Goal: Task Accomplishment & Management: Use online tool/utility

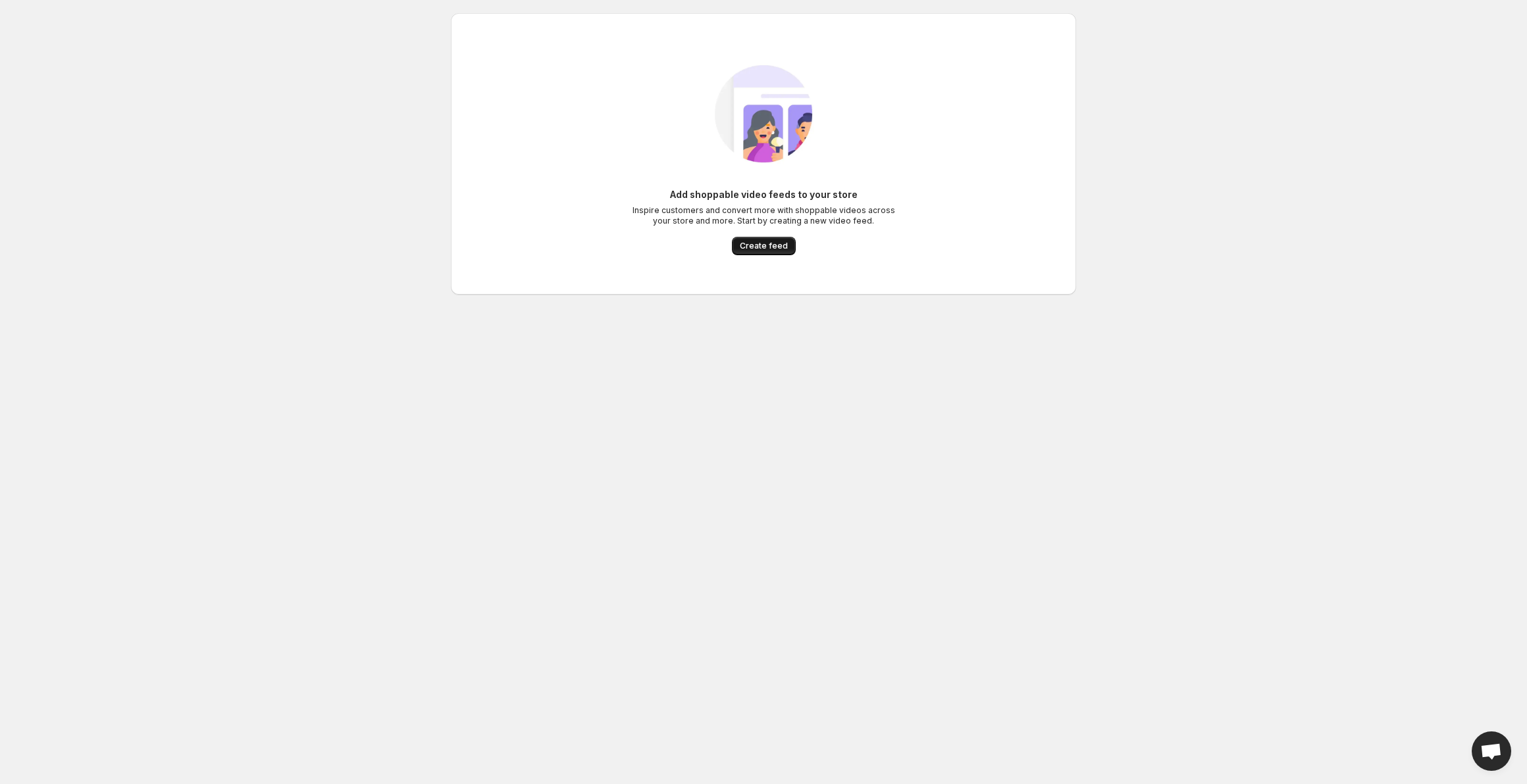
click at [749, 248] on span "Create feed" at bounding box center [764, 245] width 48 height 10
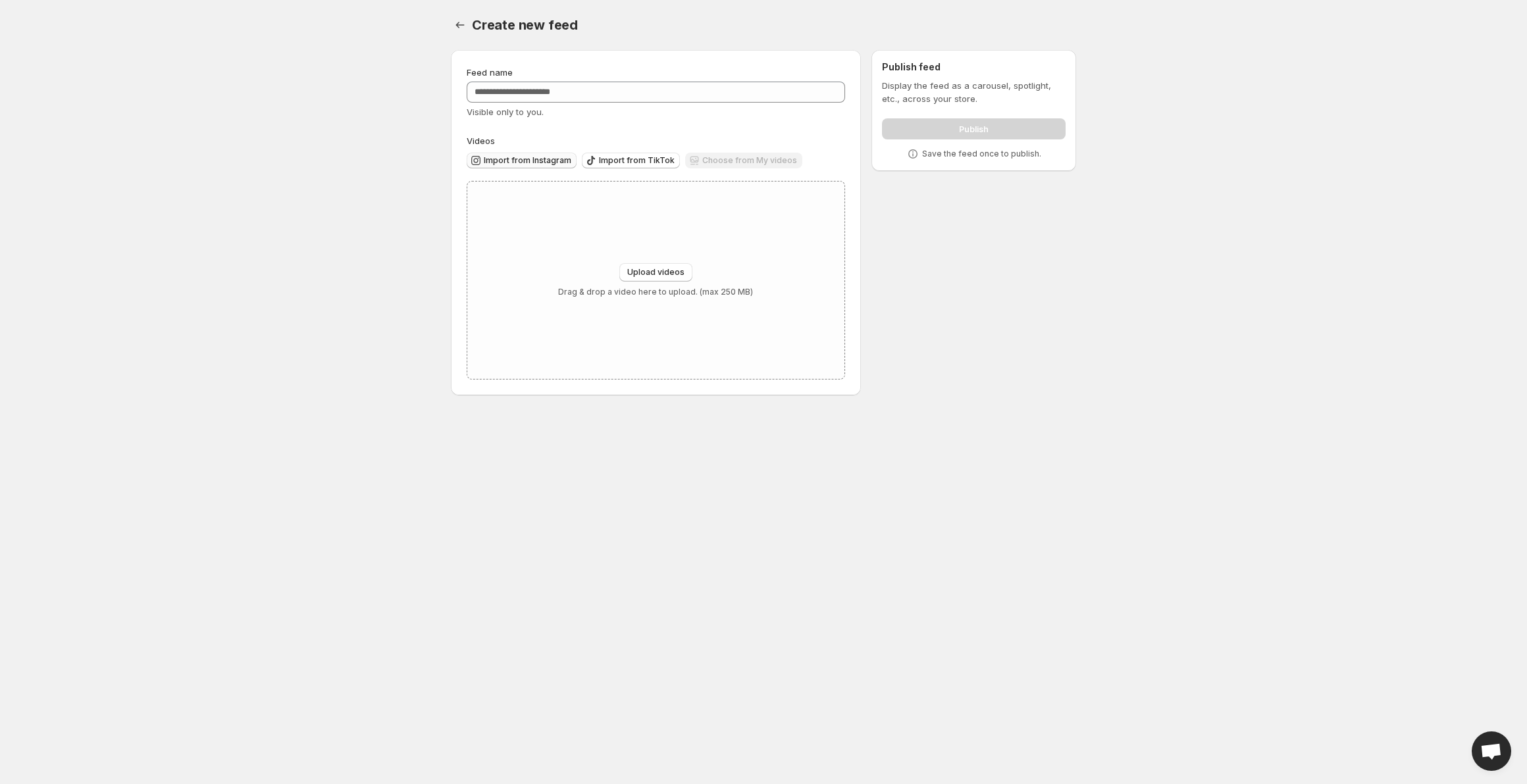
click at [541, 153] on button "Import from Instagram" at bounding box center [522, 160] width 110 height 16
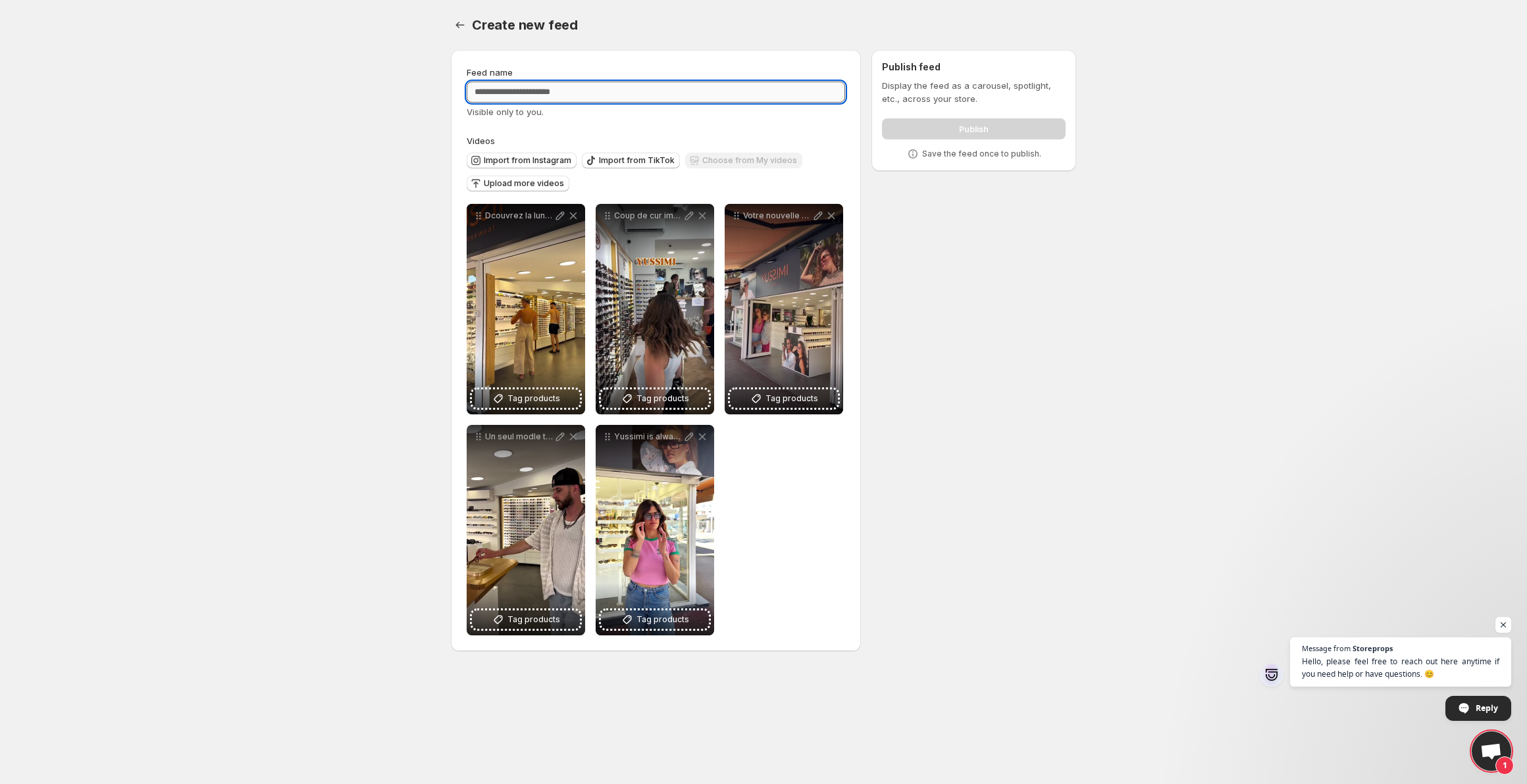
click at [552, 99] on input "Feed name" at bounding box center [656, 92] width 379 height 21
type input "*"
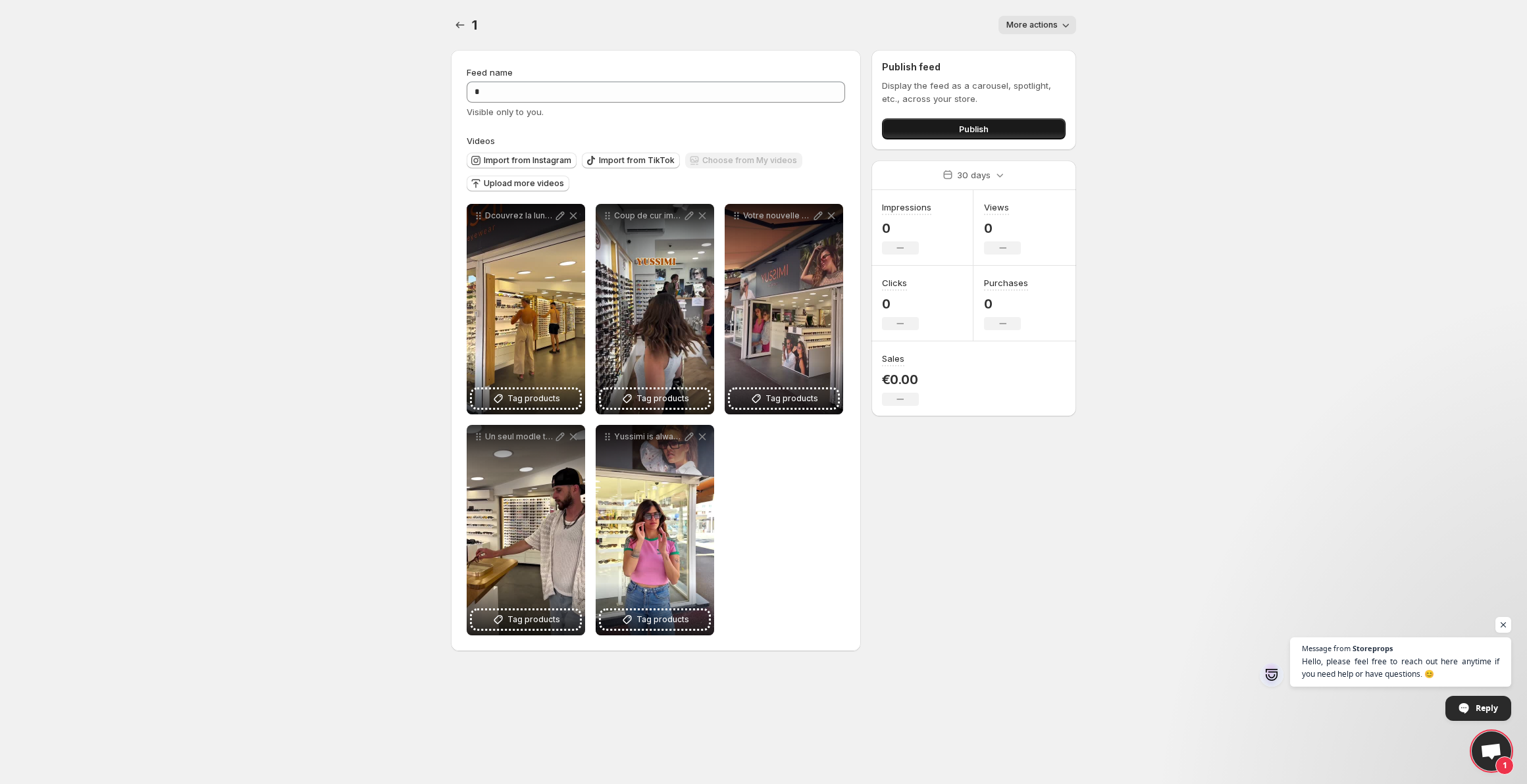
click at [946, 129] on button "Publish" at bounding box center [974, 129] width 184 height 21
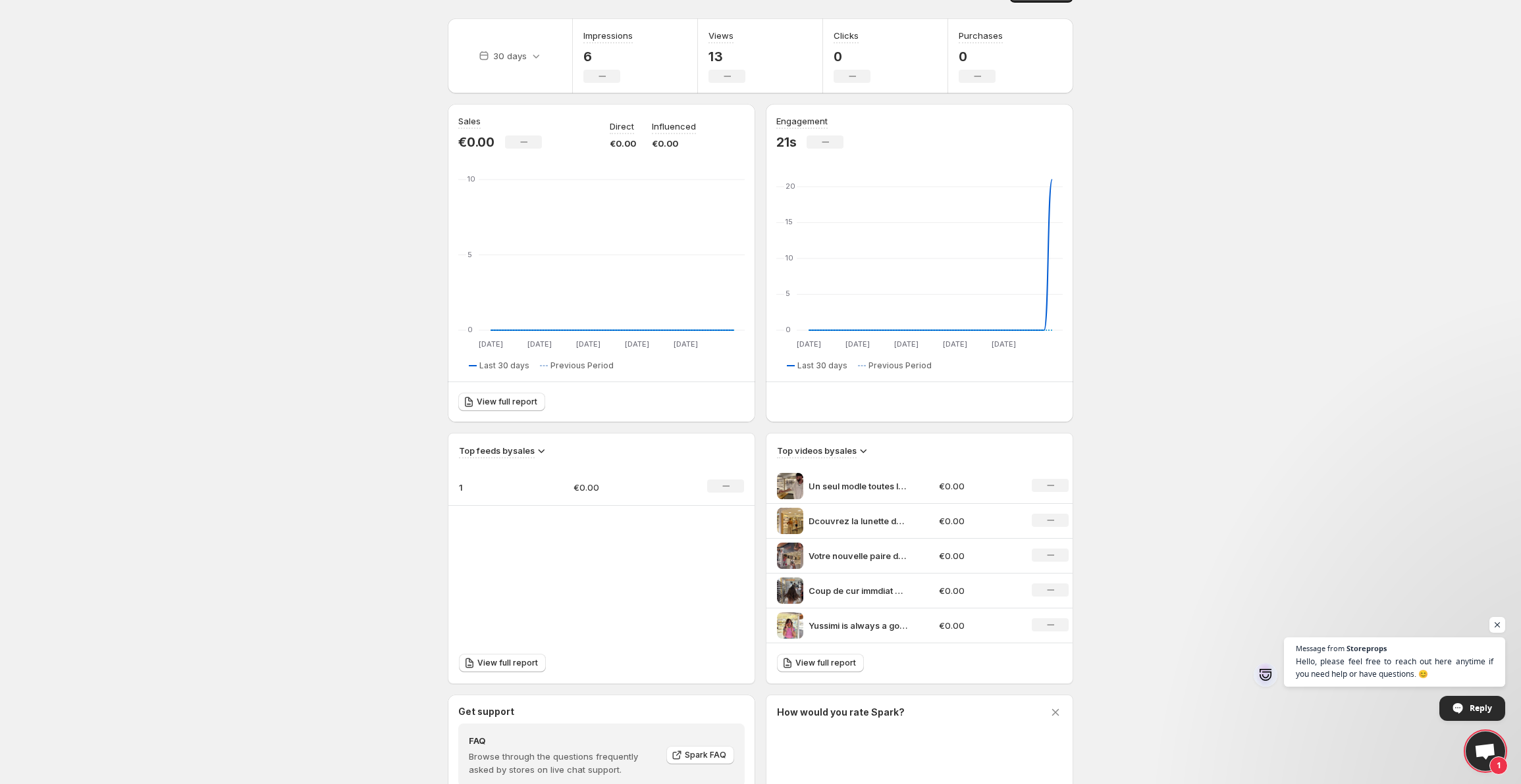
scroll to position [131, 0]
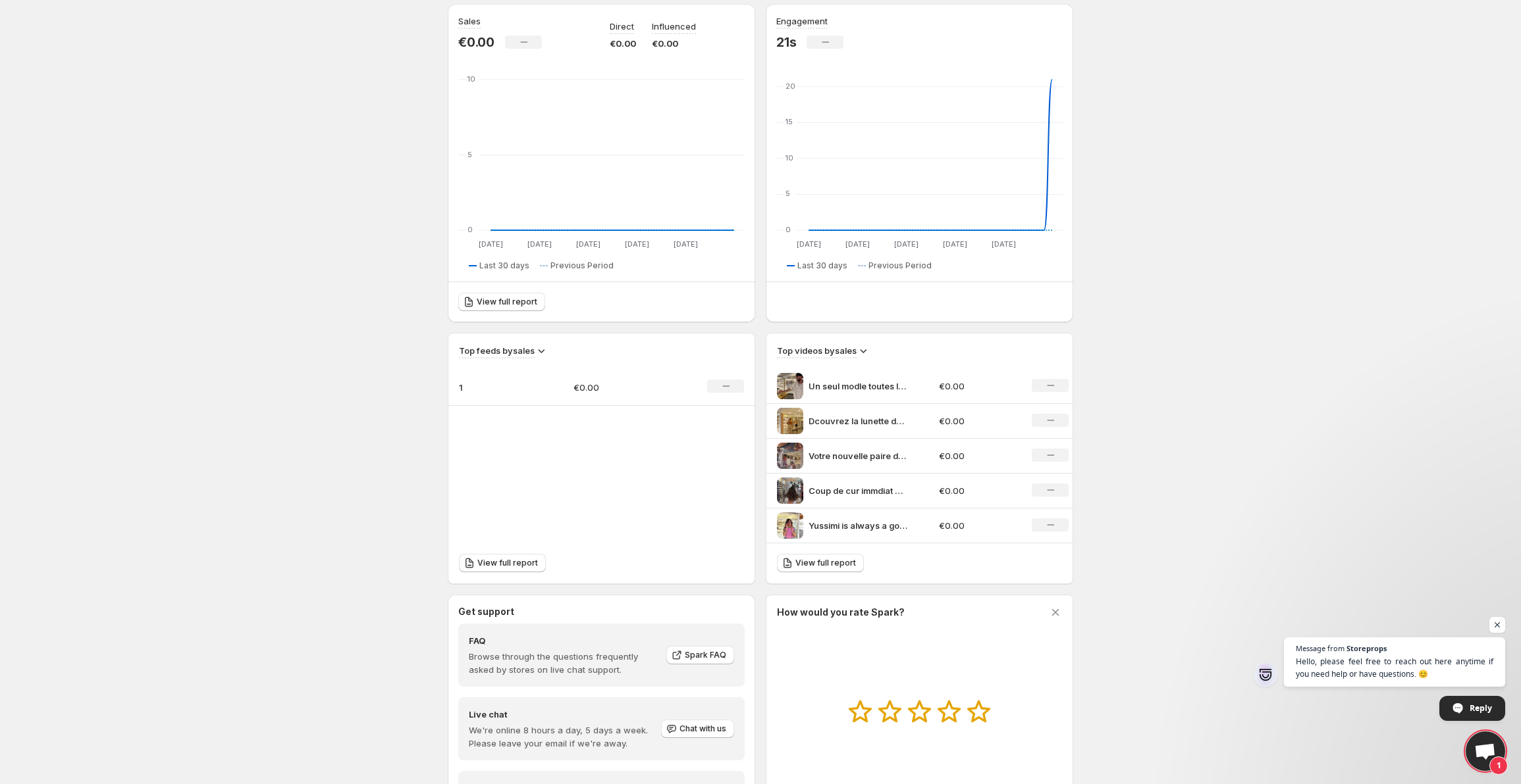
click at [866, 414] on div "Dcouvrez la lunette de soleil [PERSON_NAME] au design transparent lgant associ …" at bounding box center [854, 421] width 154 height 27
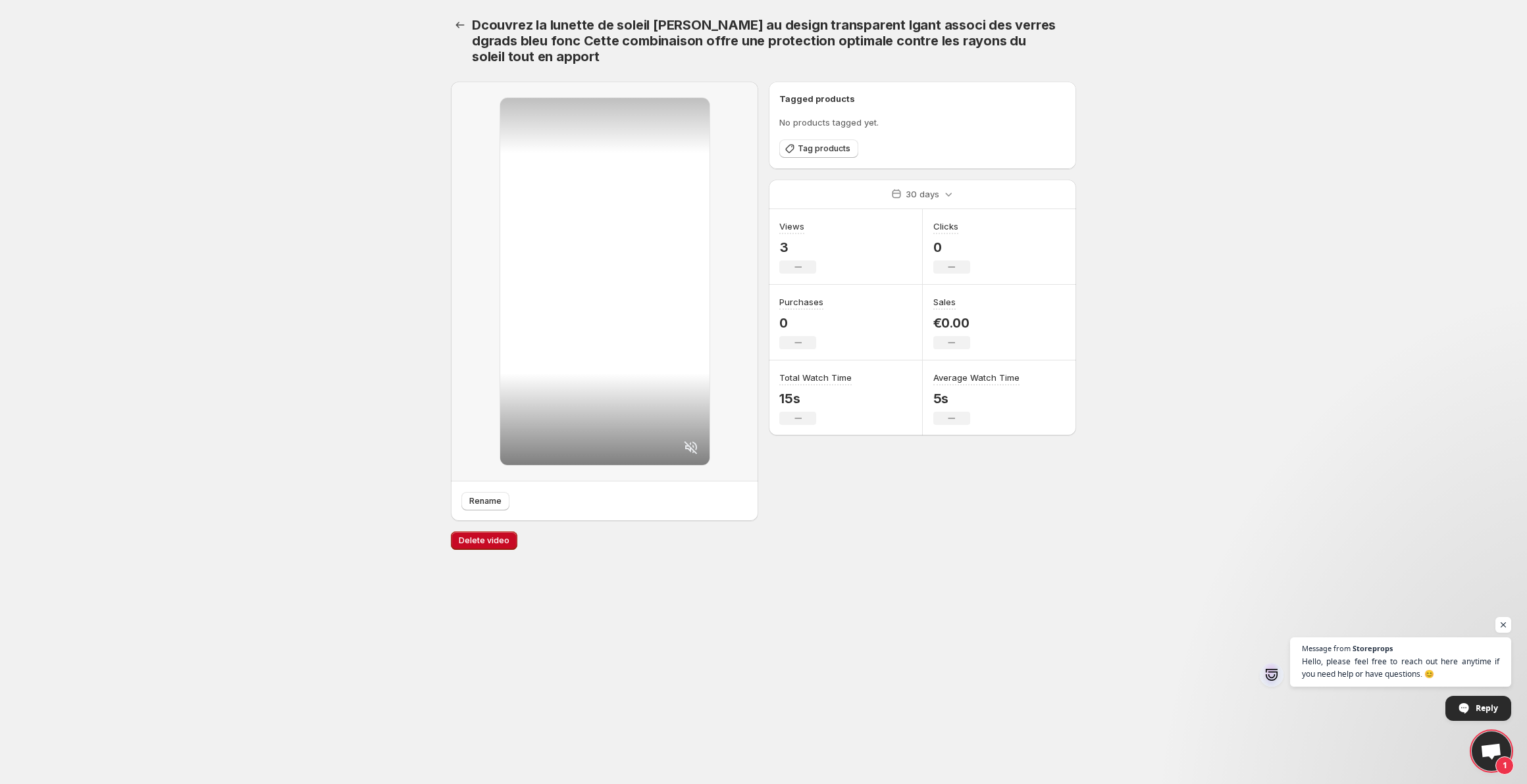
click at [458, 35] on div at bounding box center [461, 40] width 21 height 50
click at [455, 23] on icon "Settings" at bounding box center [460, 25] width 13 height 13
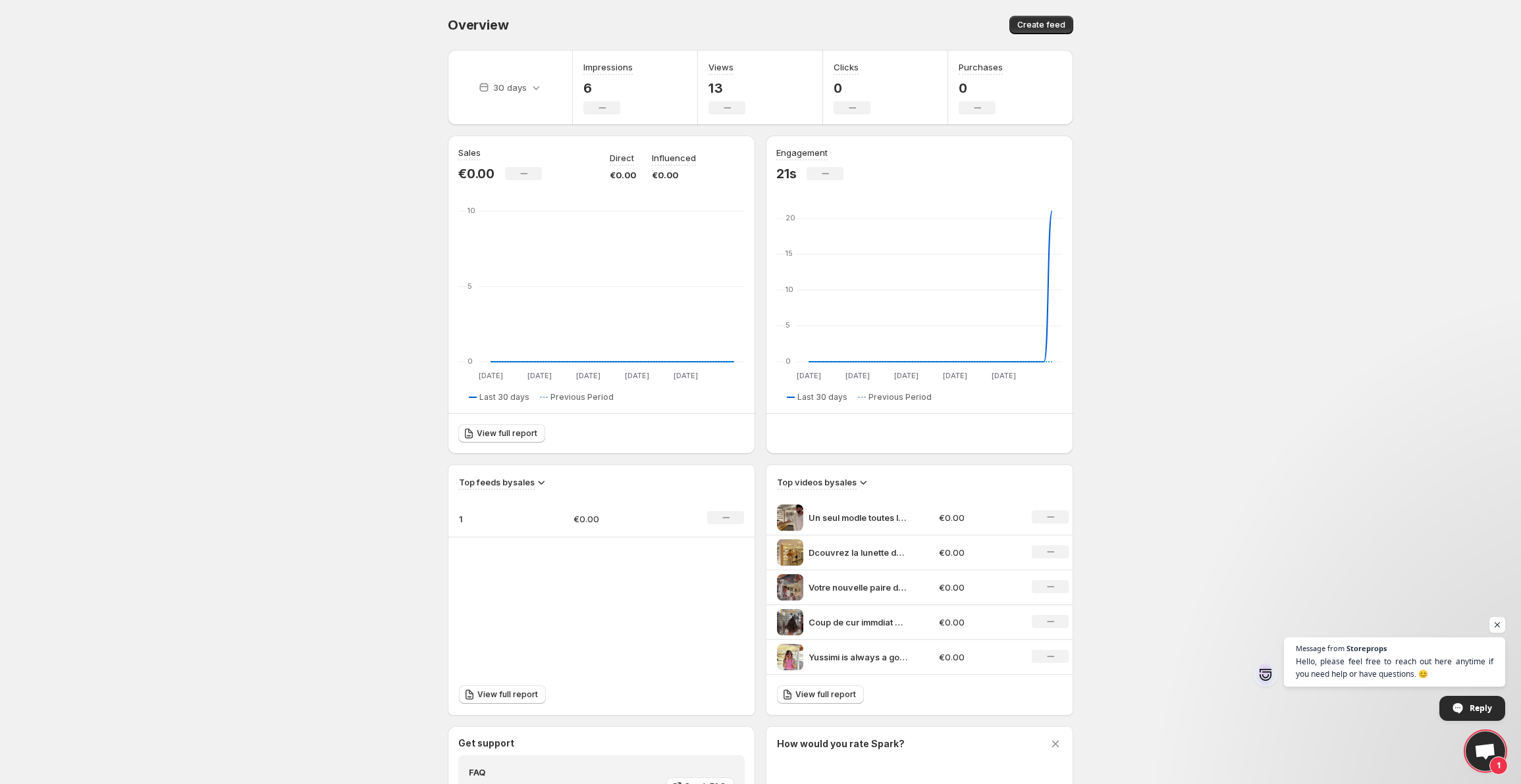
click at [435, 27] on div "Overview. This page is ready Overview Create feed 30 days Impressions 6 No chan…" at bounding box center [760, 504] width 657 height 1008
click at [1038, 22] on span "Create feed" at bounding box center [1041, 24] width 48 height 10
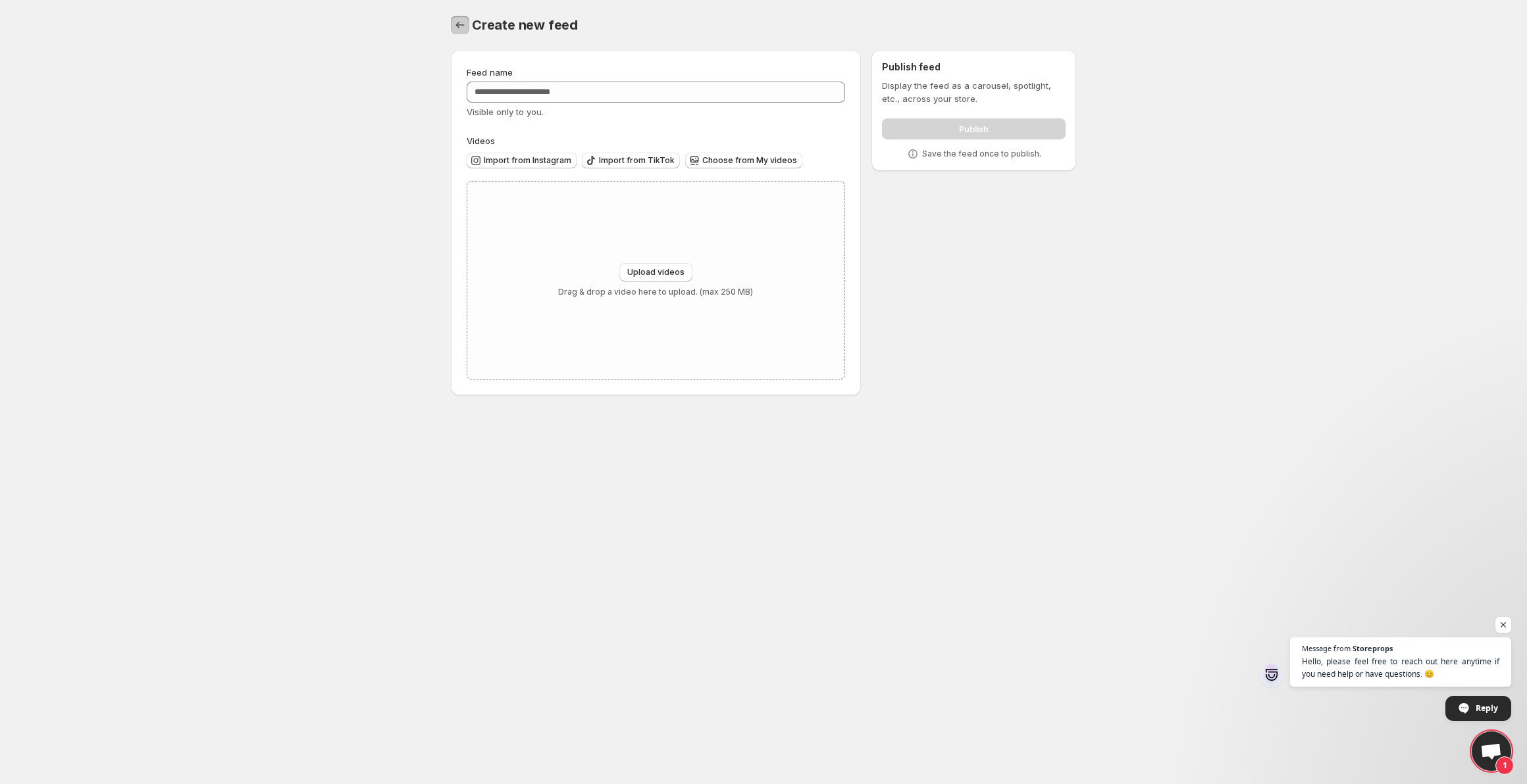
click at [466, 24] on button "Settings" at bounding box center [460, 25] width 18 height 18
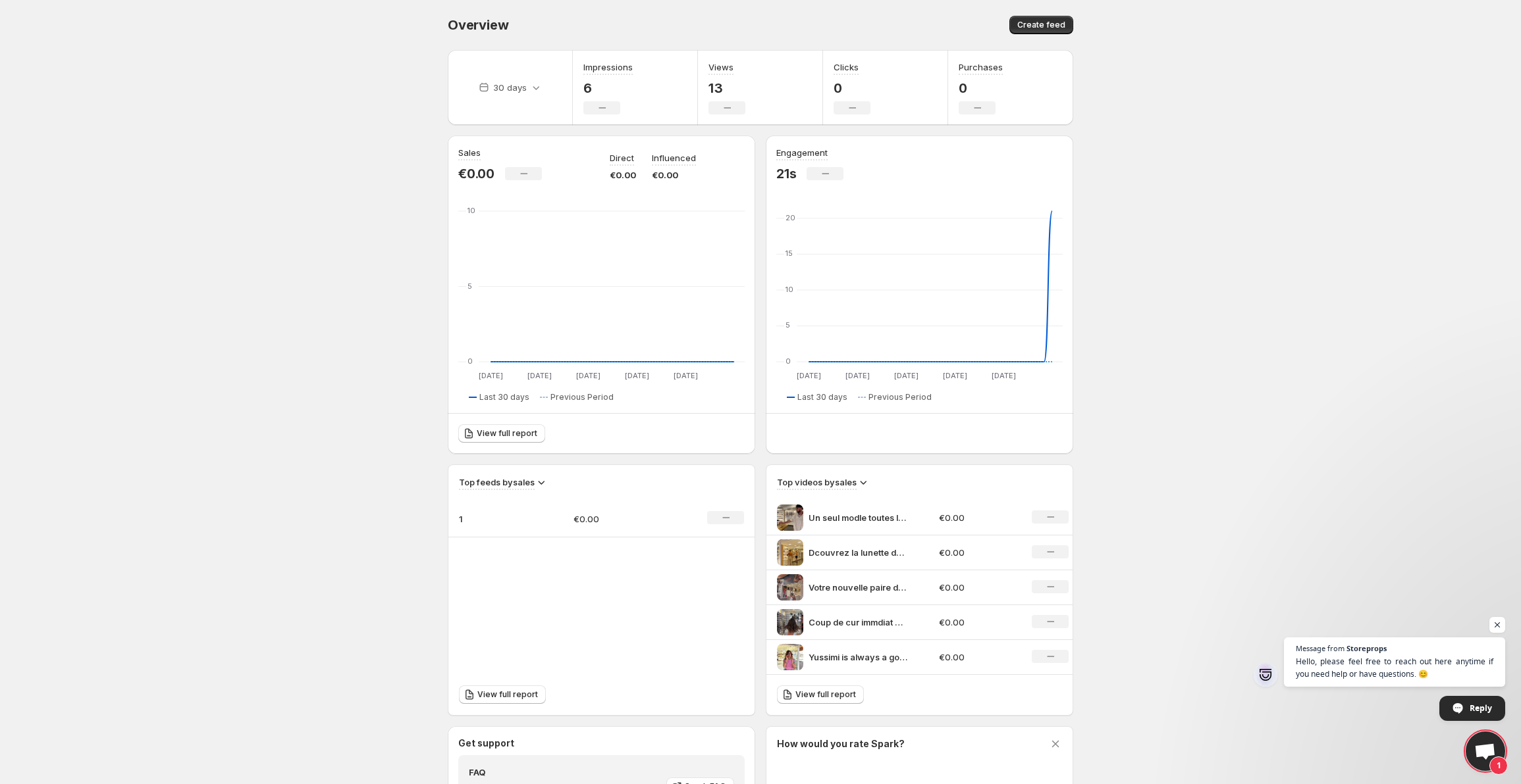
click at [834, 490] on span "Top videos by sales" at bounding box center [817, 483] width 80 height 15
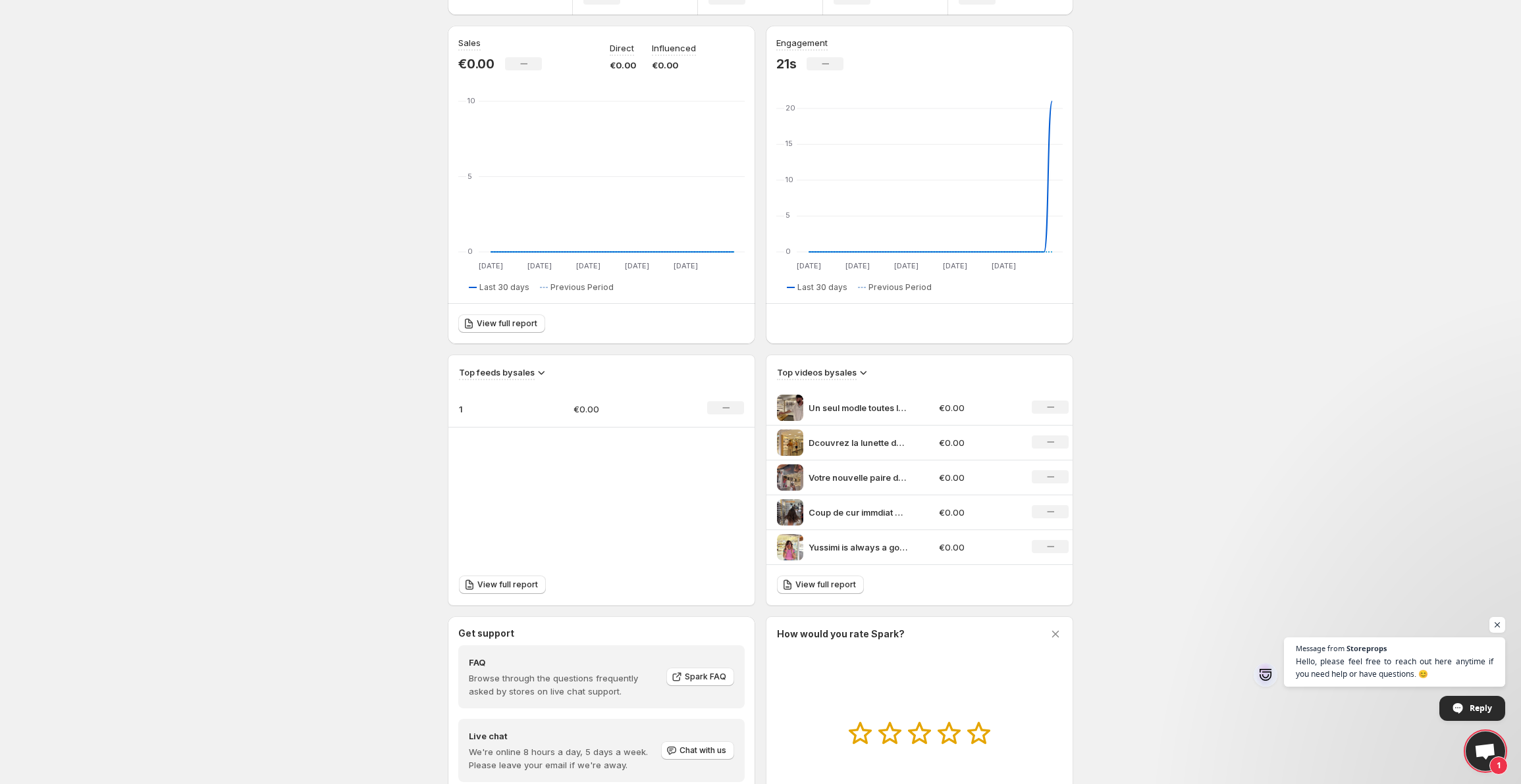
scroll to position [131, 0]
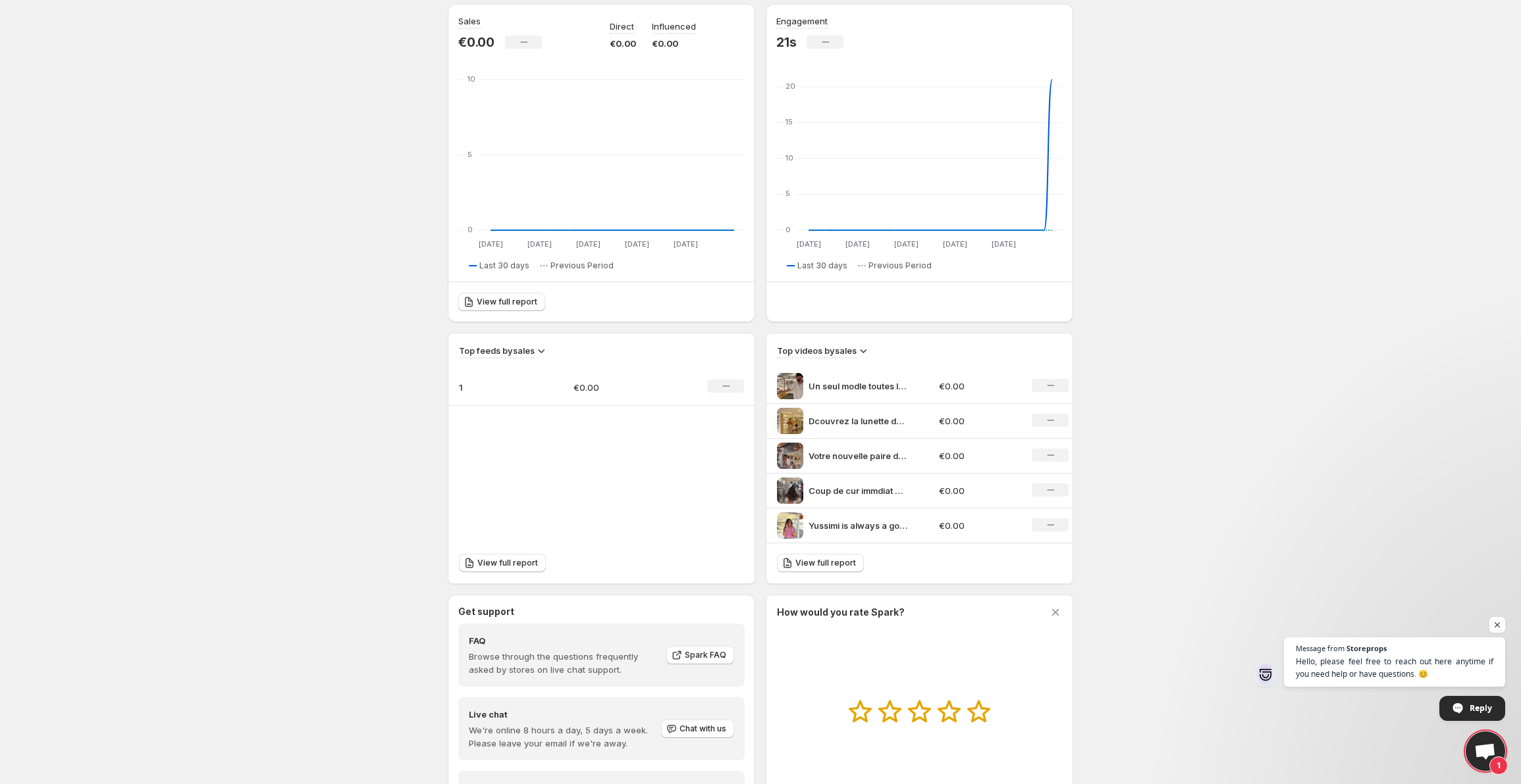
click at [474, 387] on p "1" at bounding box center [492, 388] width 66 height 13
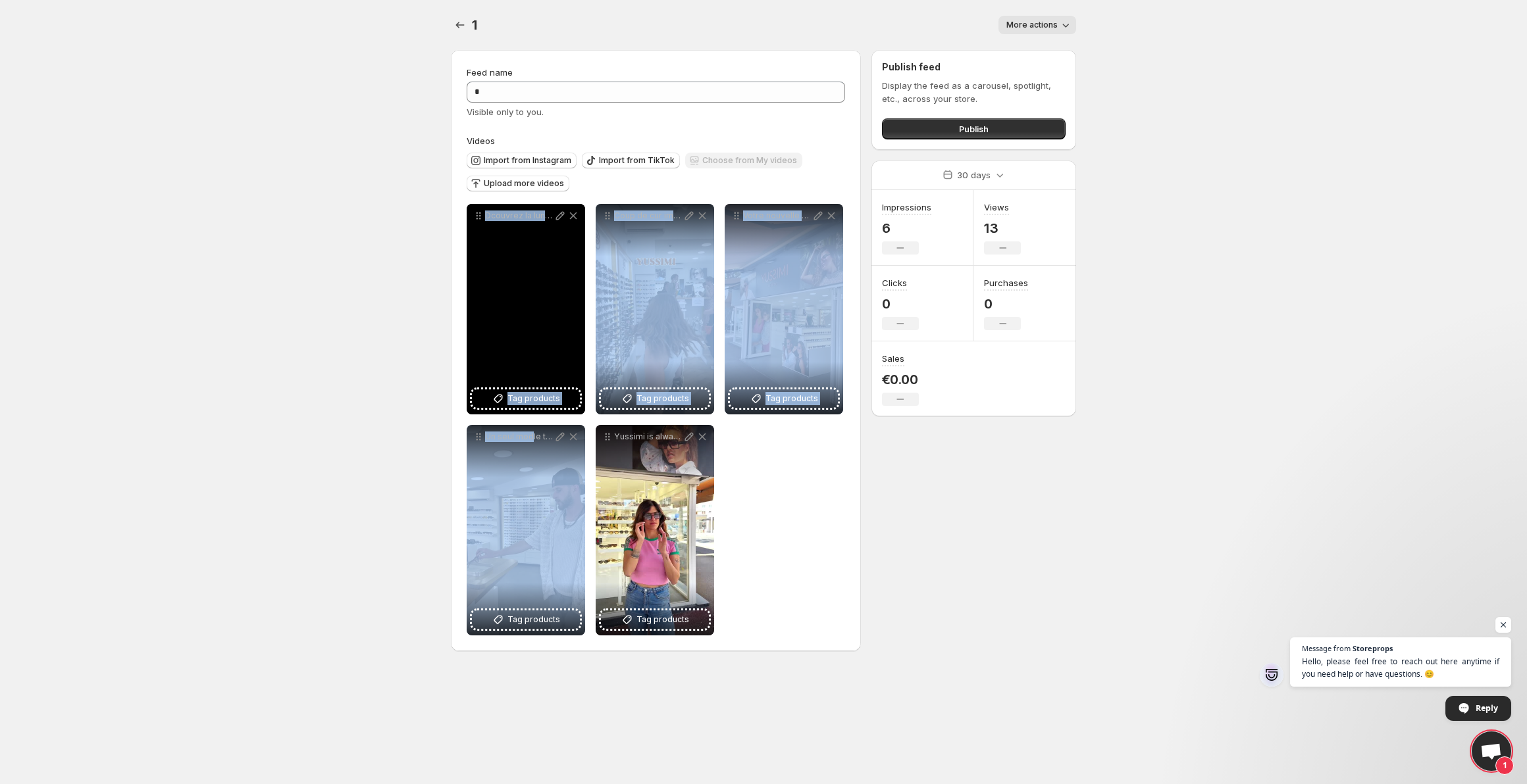
drag, startPoint x: 534, startPoint y: 464, endPoint x: 476, endPoint y: 332, distance: 144.2
click at [495, 330] on div "**********" at bounding box center [656, 420] width 379 height 432
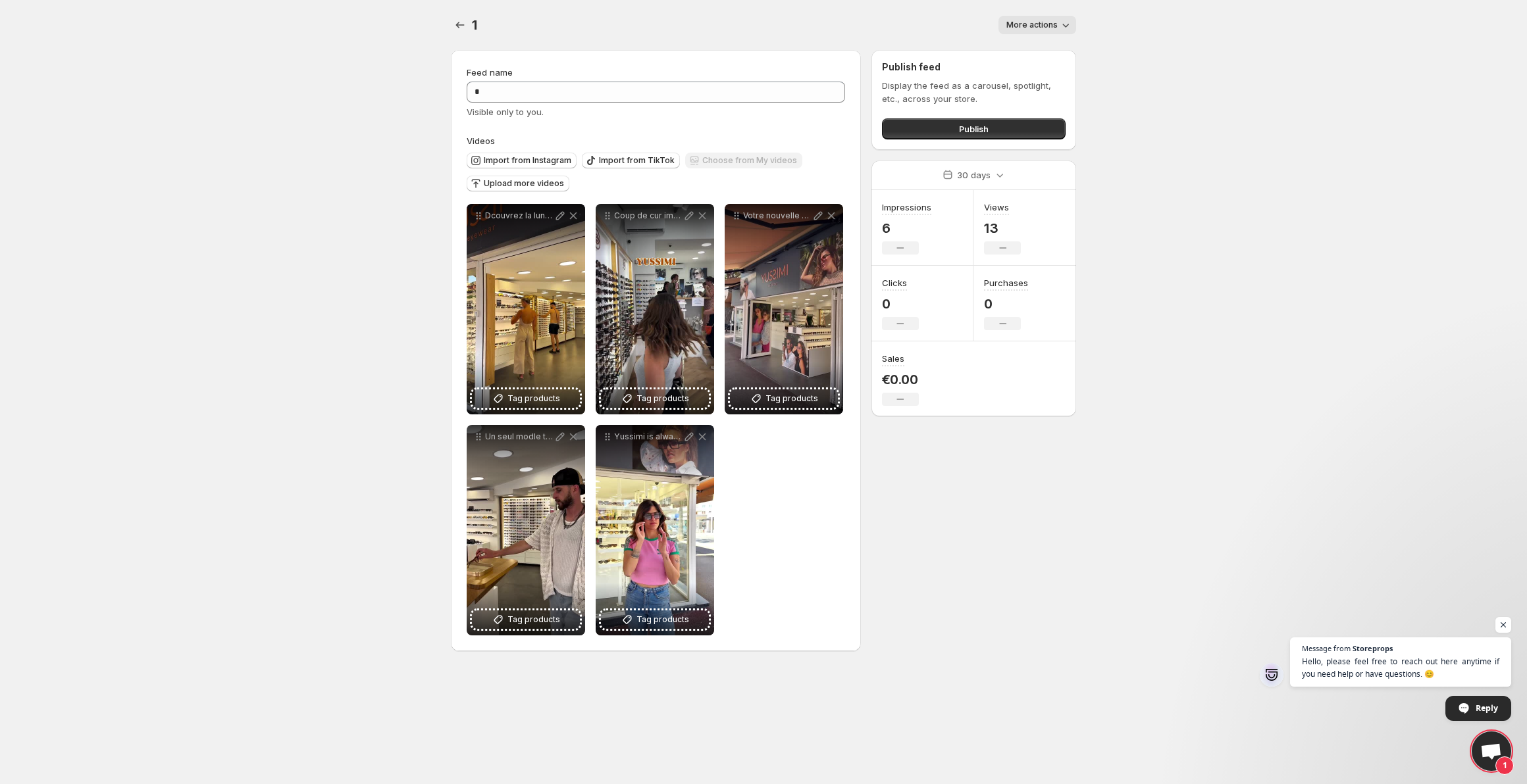
click at [409, 318] on body "**********" at bounding box center [763, 392] width 1527 height 784
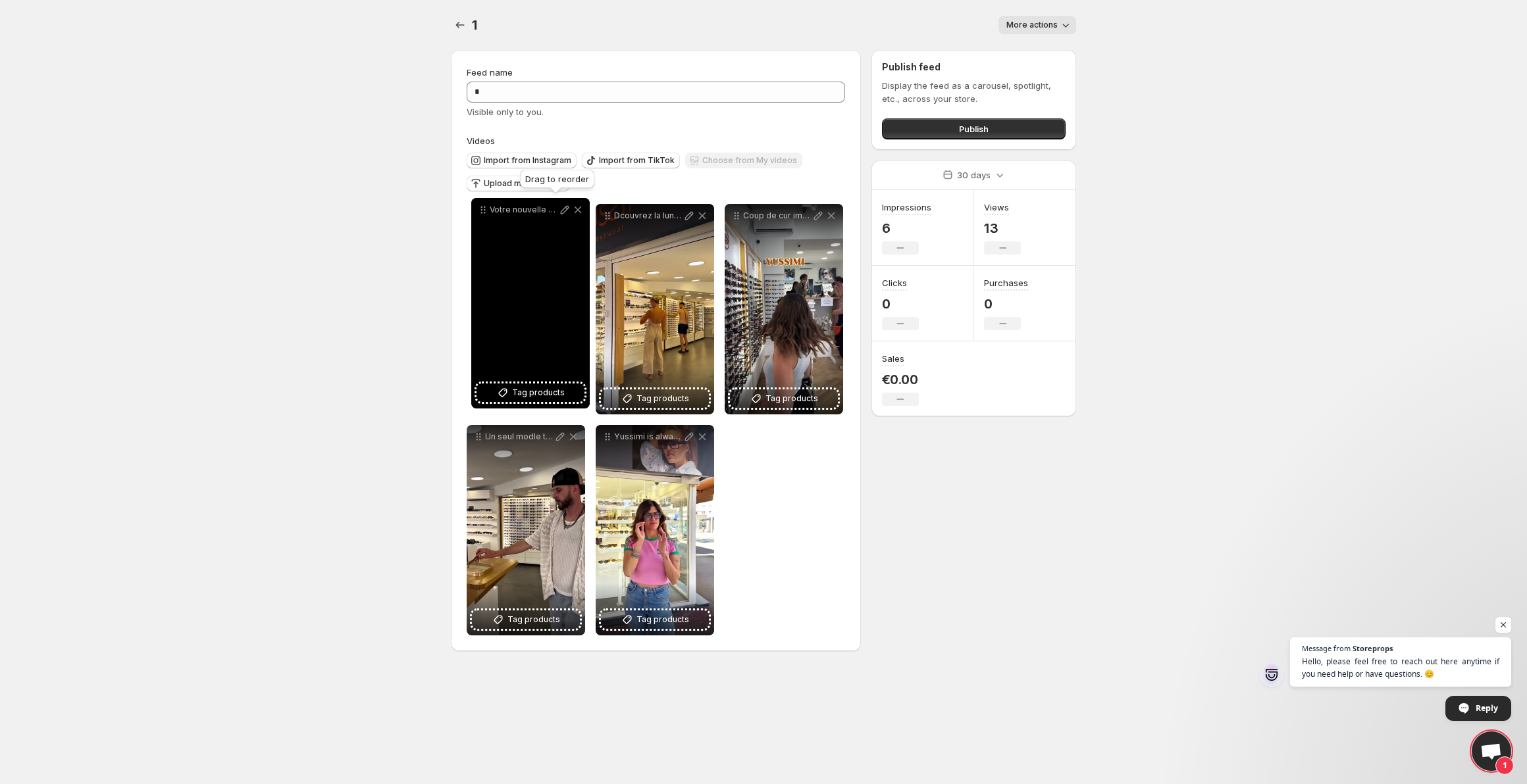
drag, startPoint x: 738, startPoint y: 217, endPoint x: 485, endPoint y: 211, distance: 253.1
click at [485, 211] on icon at bounding box center [483, 210] width 13 height 13
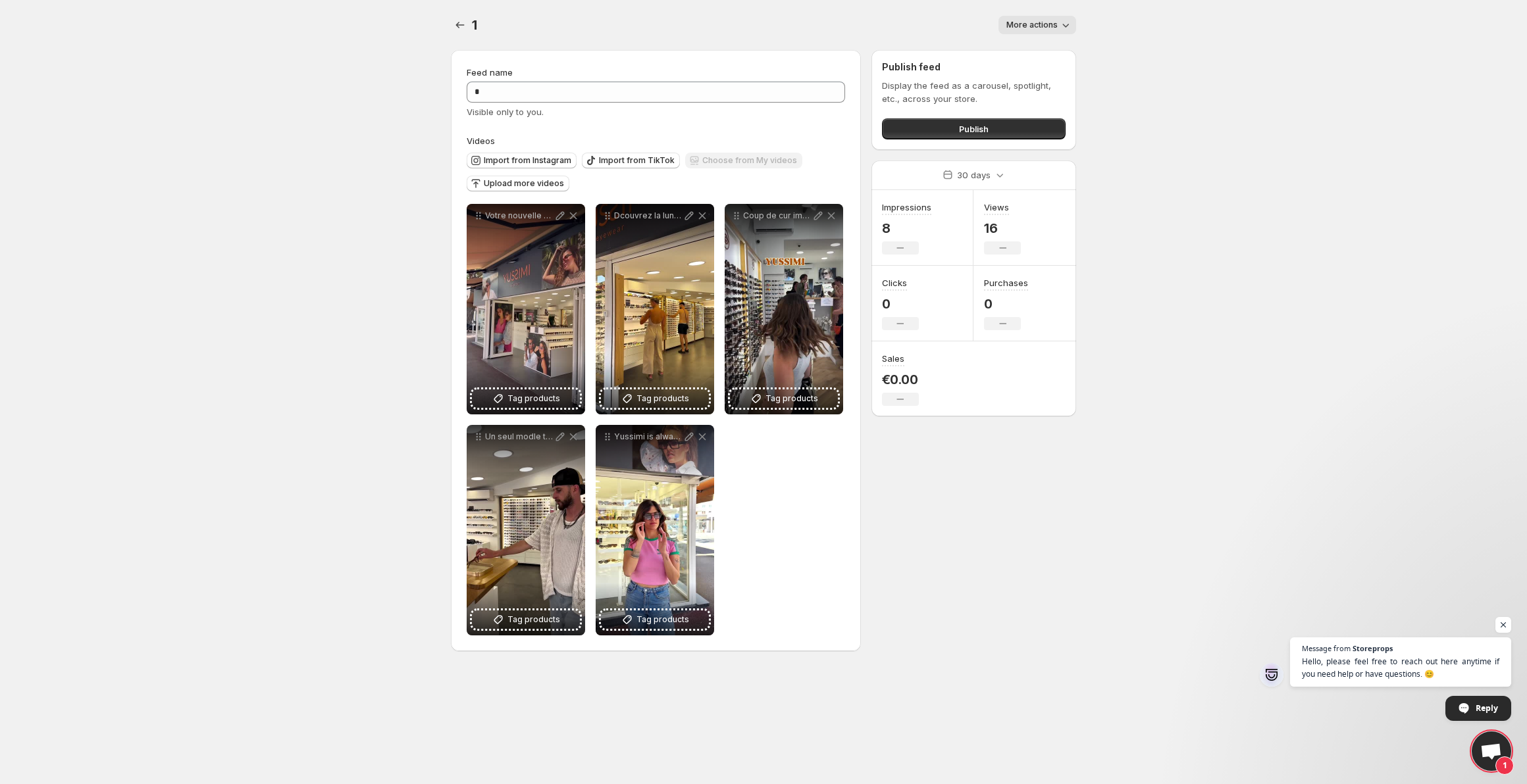
click at [1018, 22] on span "More actions" at bounding box center [1032, 24] width 51 height 10
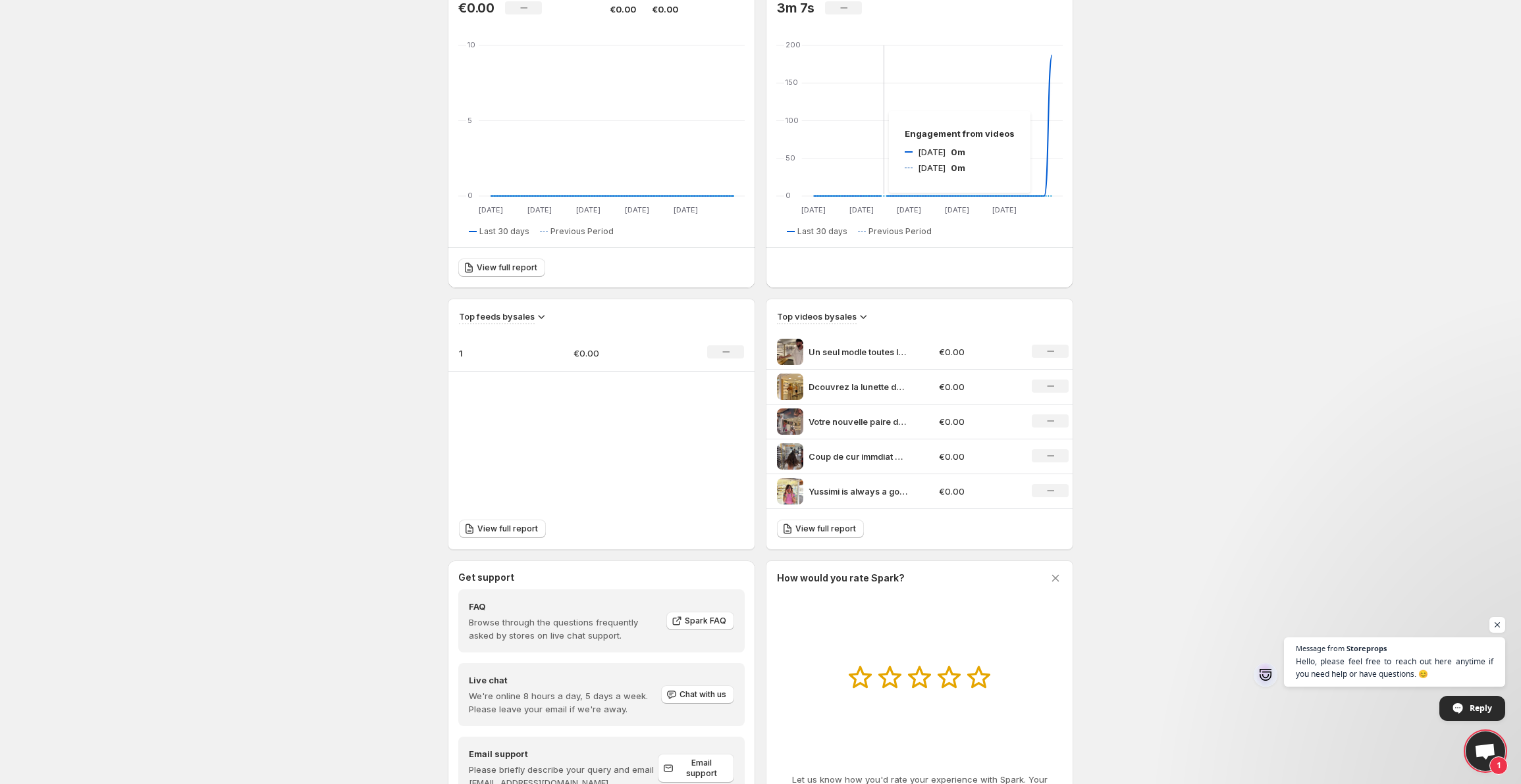
scroll to position [198, 0]
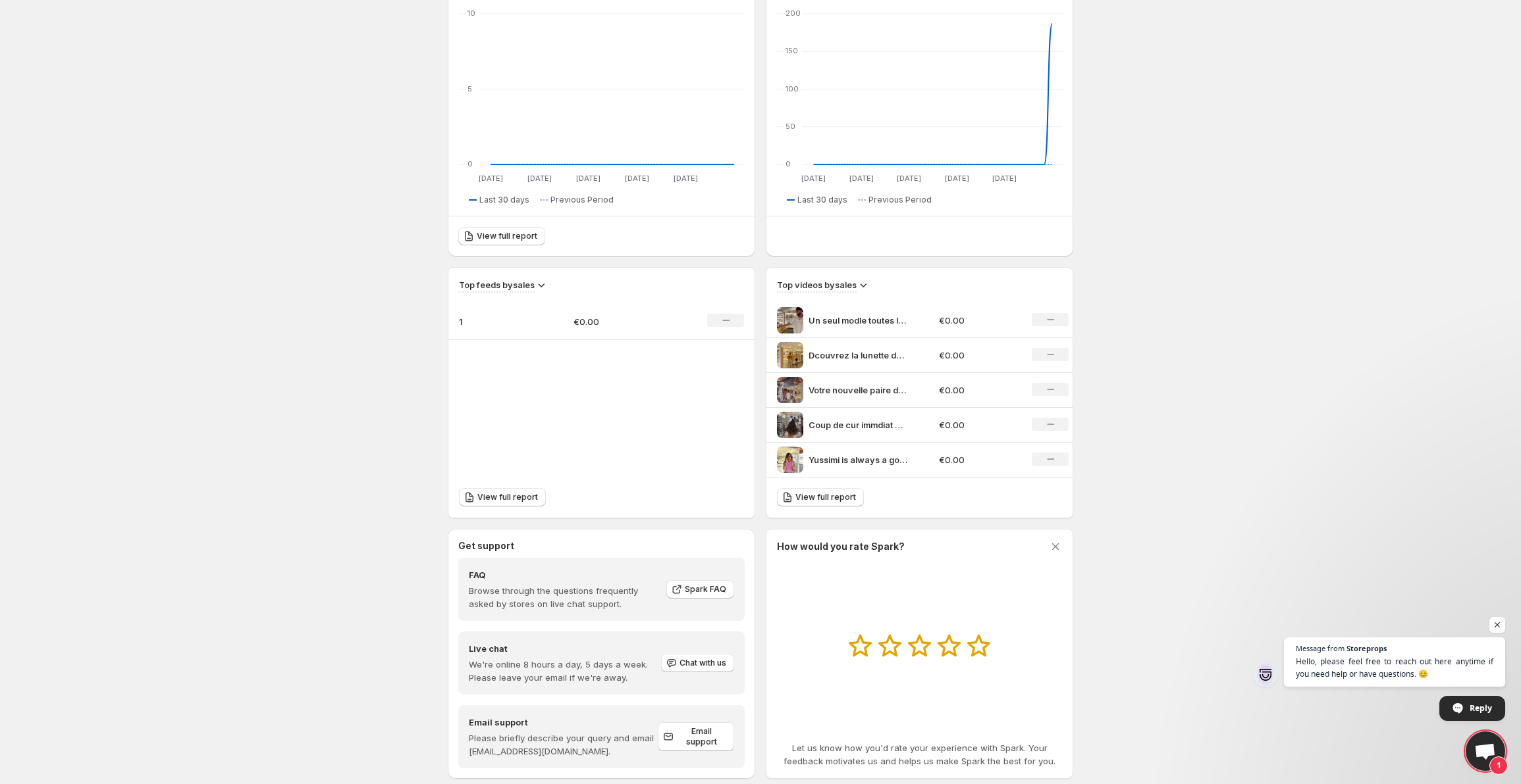
click at [550, 333] on td "1" at bounding box center [506, 322] width 115 height 37
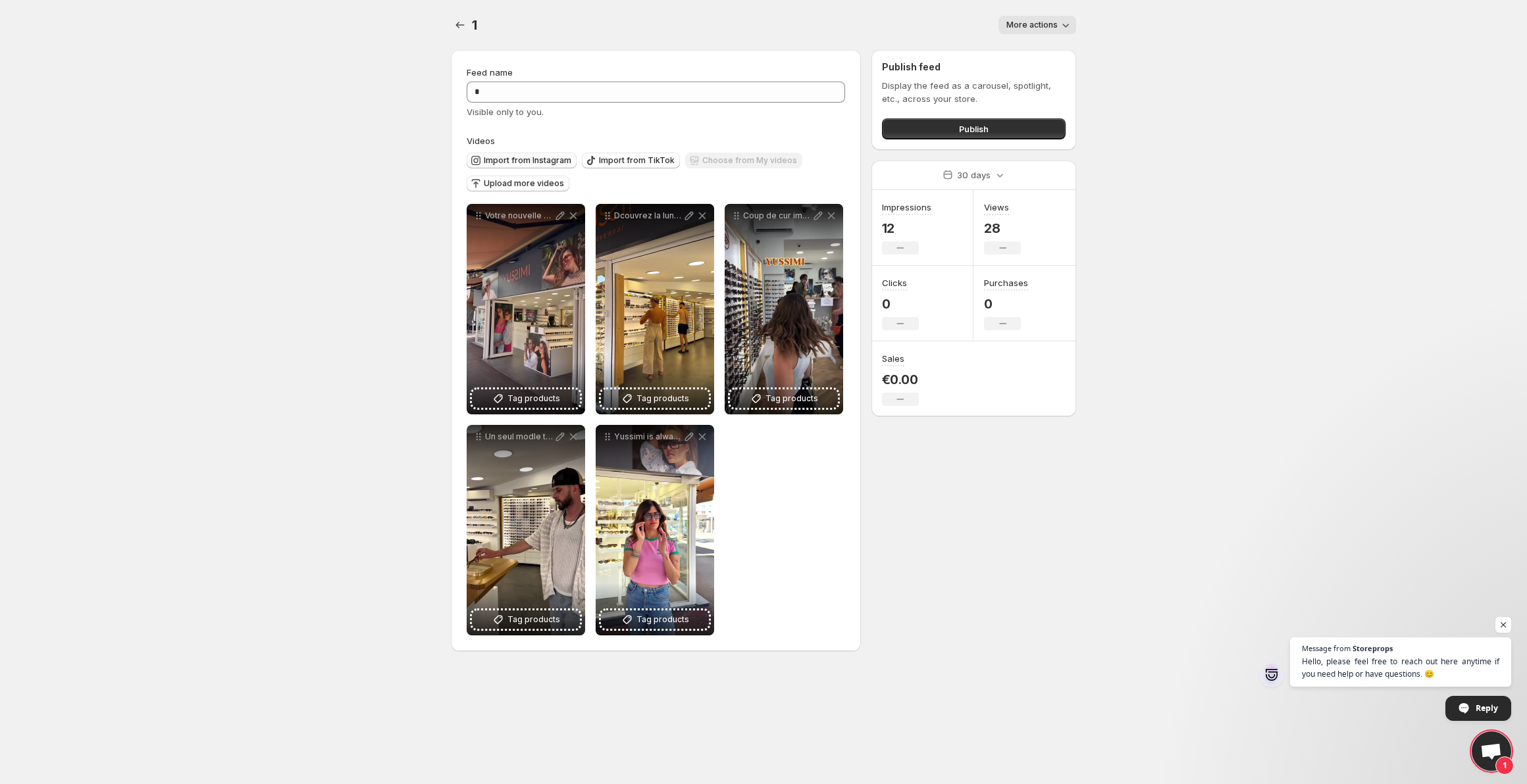
click at [539, 156] on span "Import from Instagram" at bounding box center [527, 160] width 87 height 10
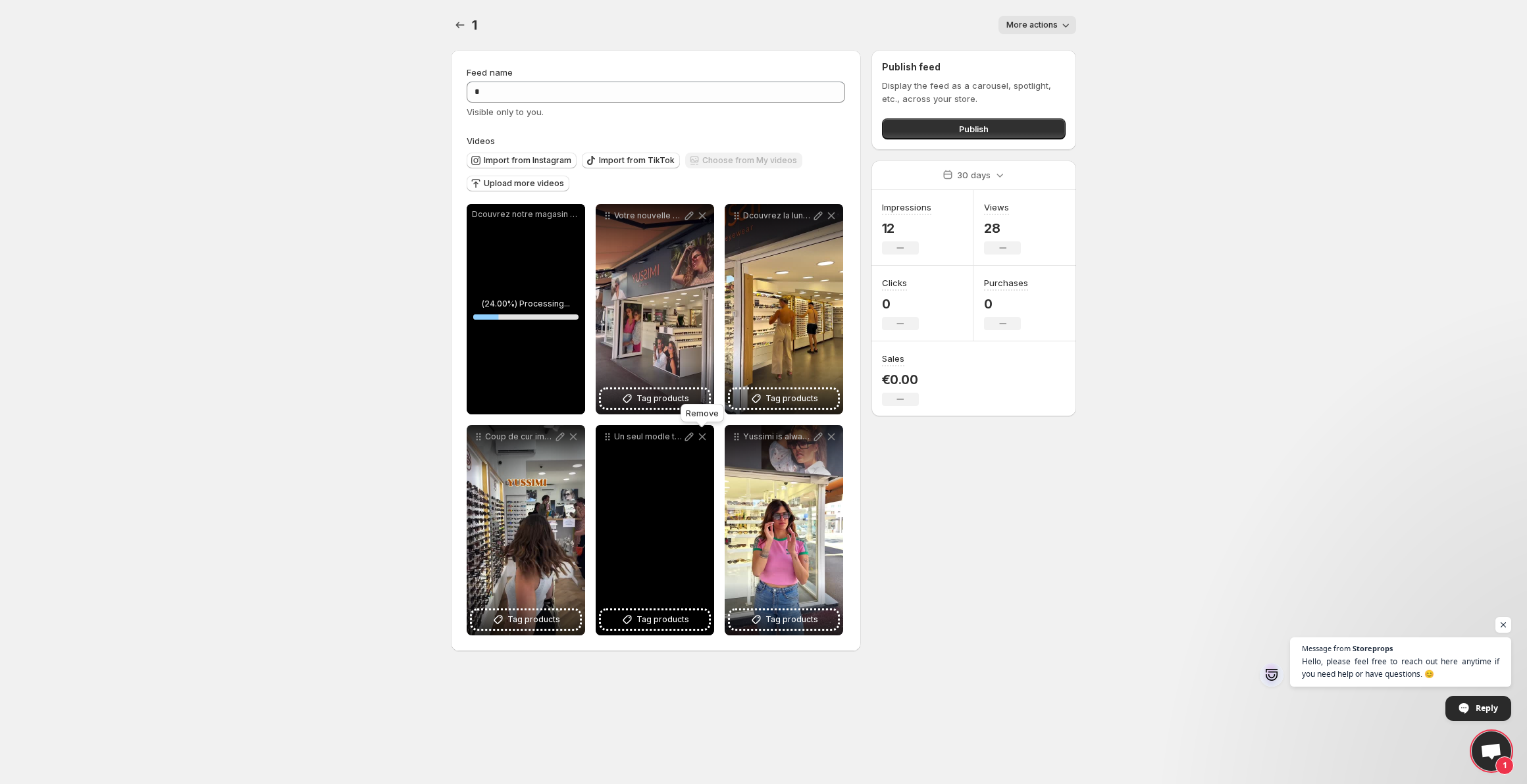
click at [701, 440] on icon at bounding box center [702, 437] width 13 height 13
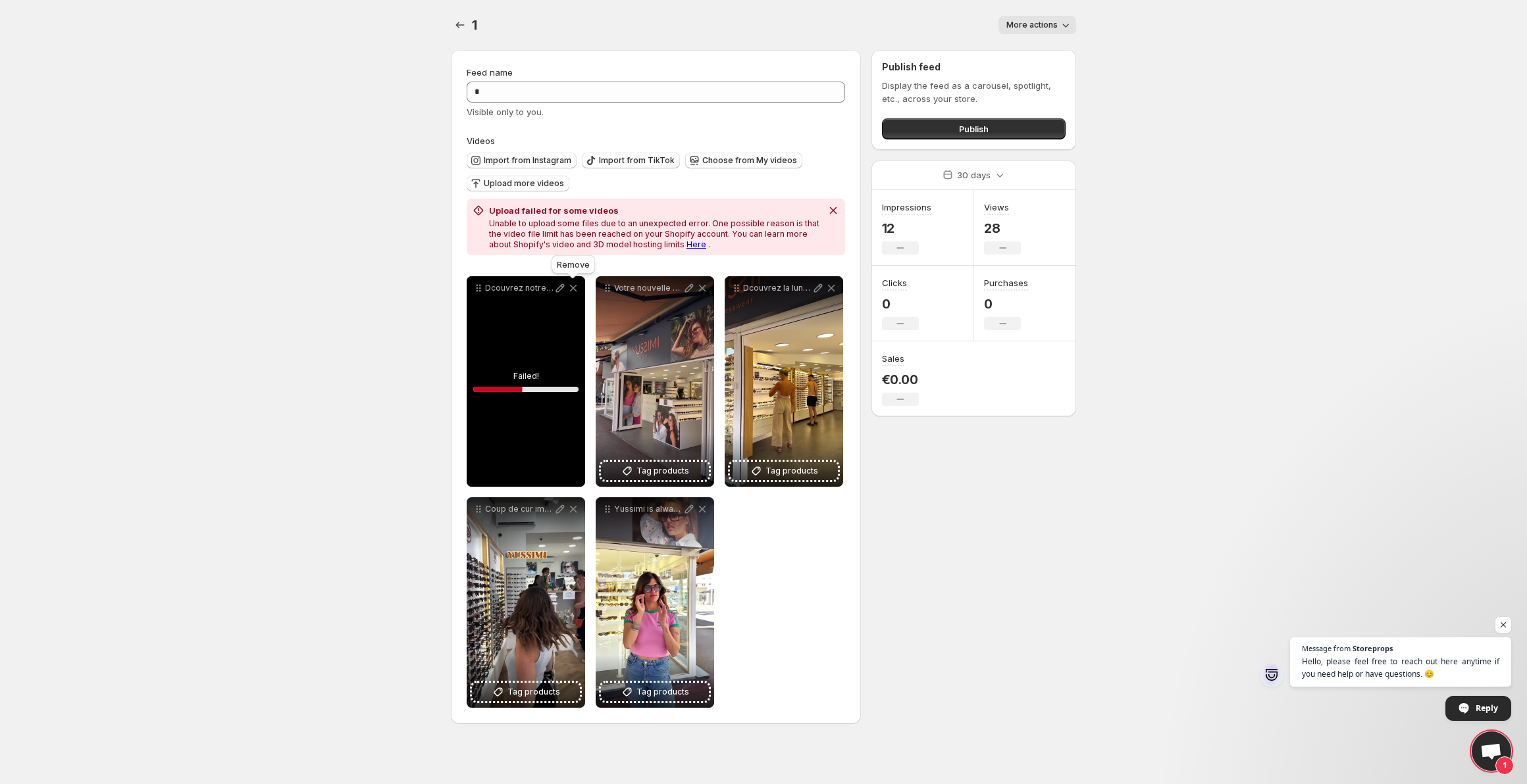
click at [574, 290] on icon at bounding box center [574, 289] width 7 height 7
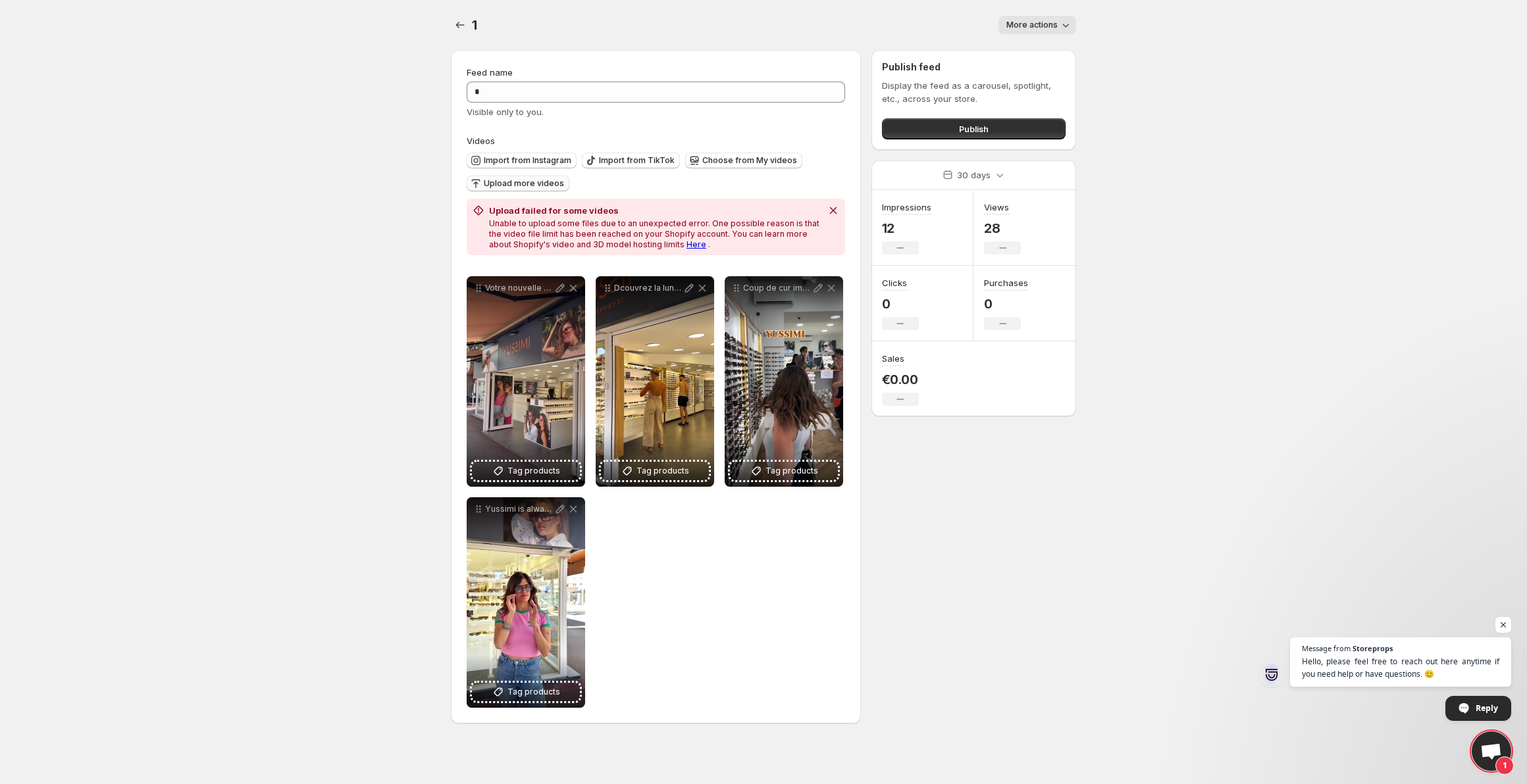
click at [535, 177] on button "Upload more videos" at bounding box center [518, 183] width 103 height 16
click at [485, 158] on span "Import from Instagram" at bounding box center [527, 160] width 87 height 10
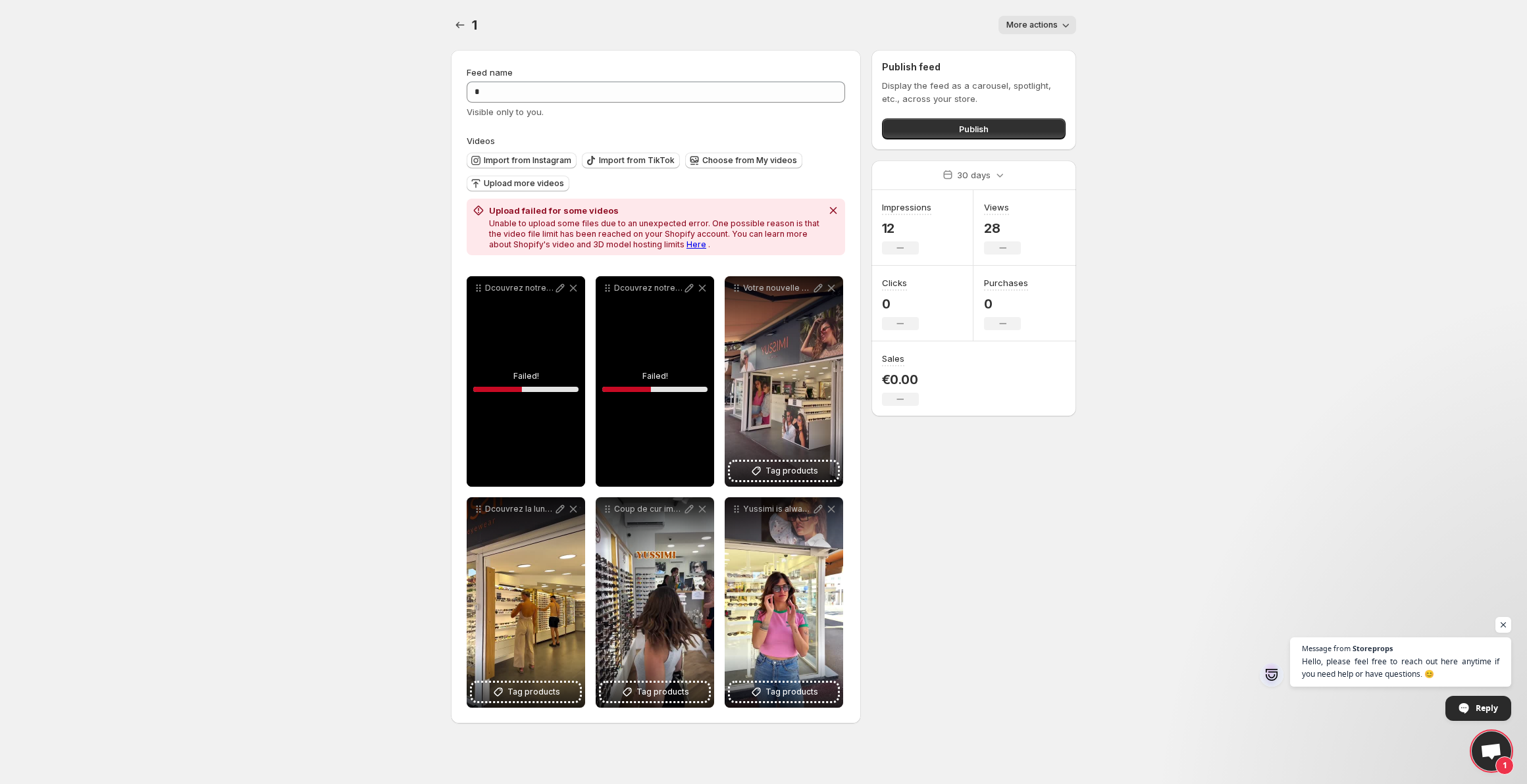
click at [574, 293] on icon at bounding box center [573, 288] width 13 height 13
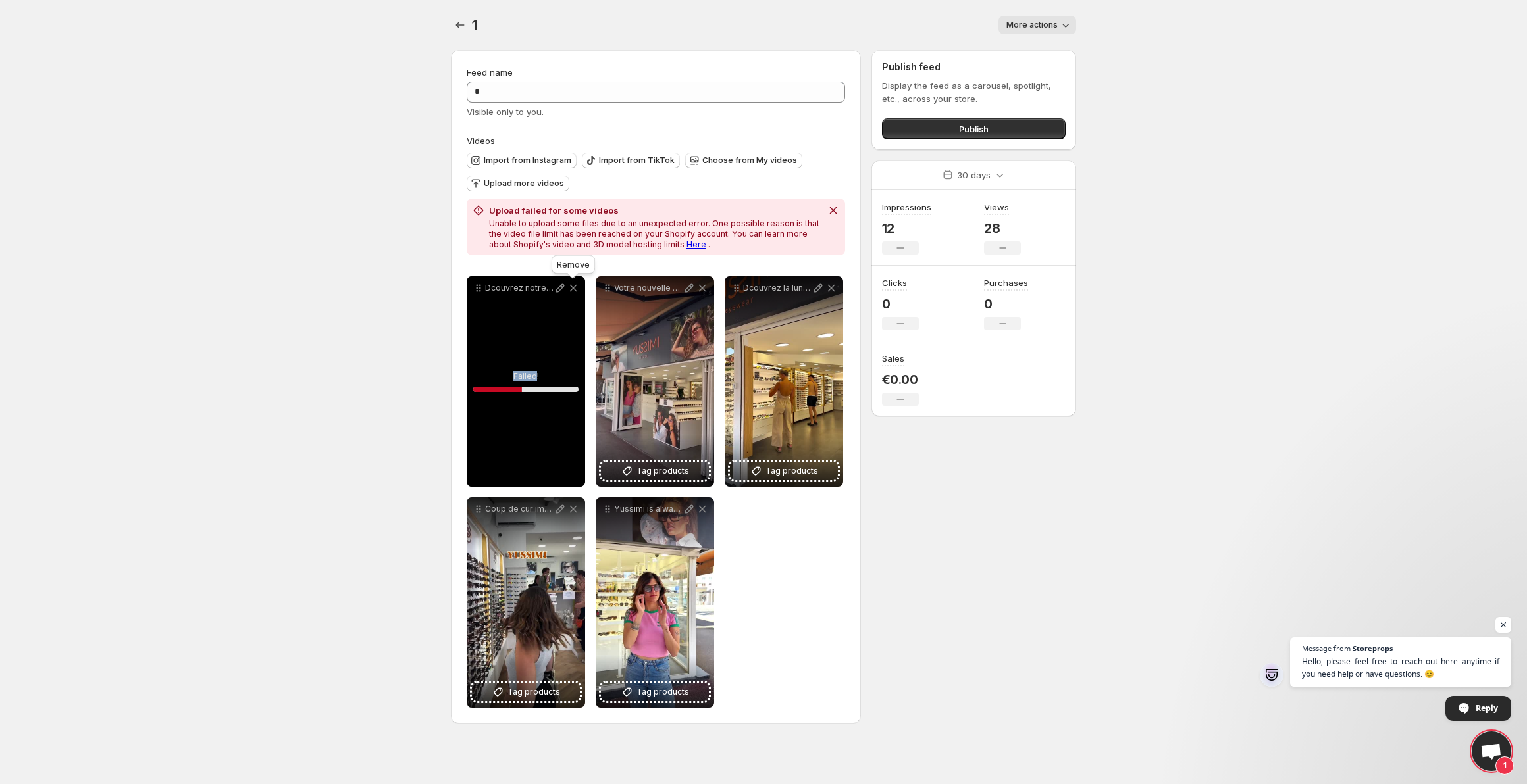
click at [574, 293] on icon at bounding box center [573, 288] width 13 height 13
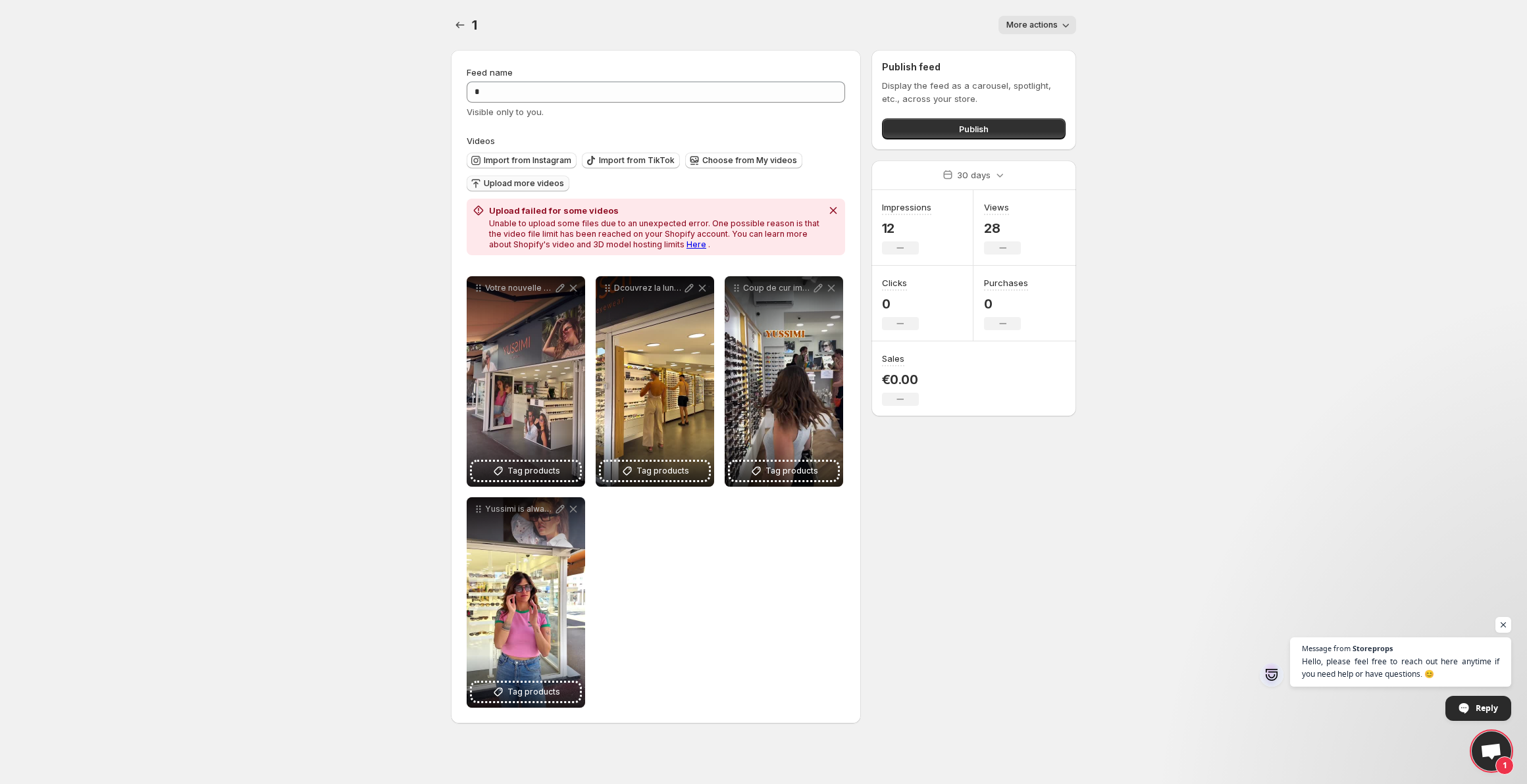
click at [551, 177] on button "Upload more videos" at bounding box center [518, 183] width 103 height 16
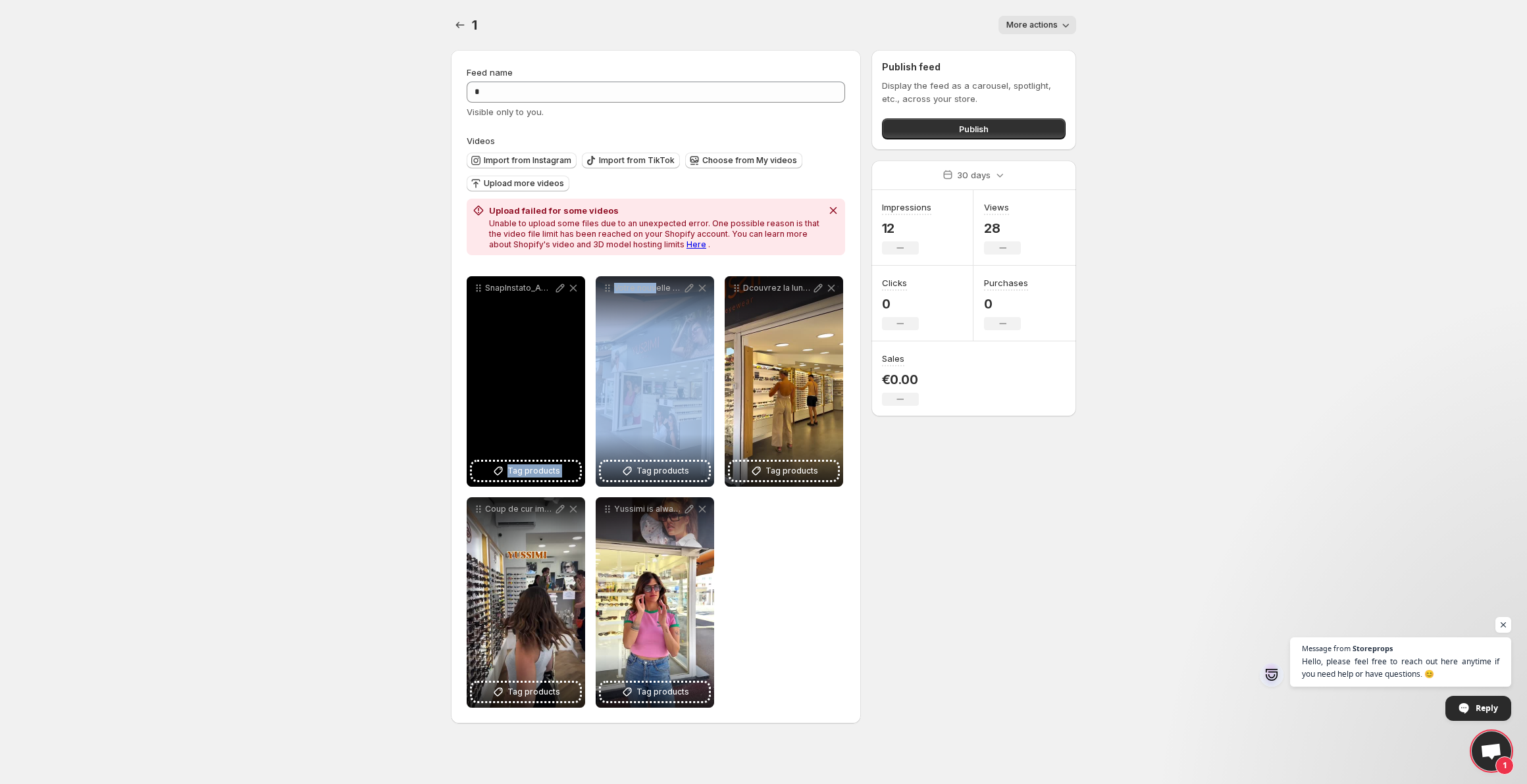
drag, startPoint x: 655, startPoint y: 420, endPoint x: 574, endPoint y: 407, distance: 82.0
click at [574, 407] on div "**********" at bounding box center [656, 493] width 379 height 432
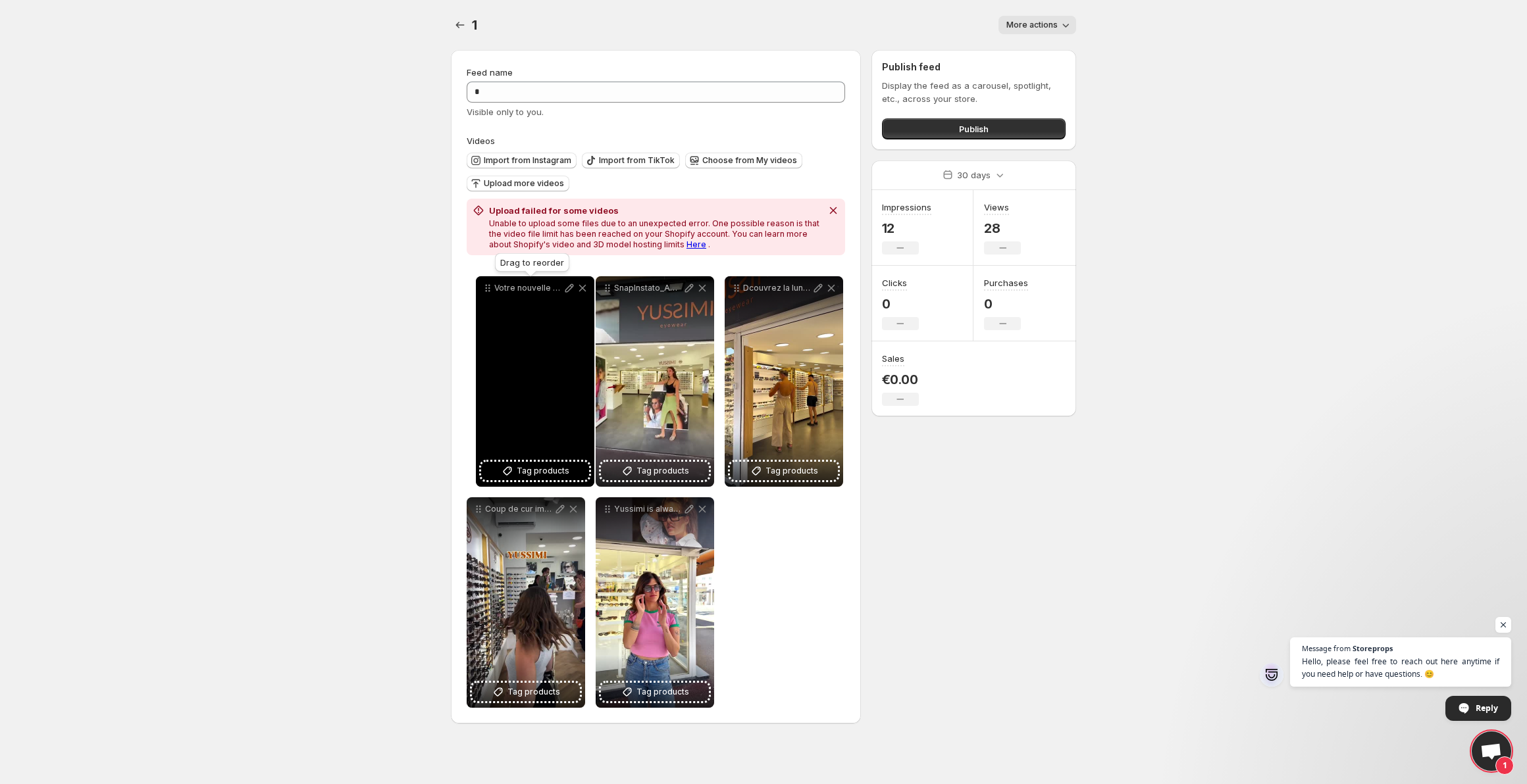
drag, startPoint x: 610, startPoint y: 290, endPoint x: 489, endPoint y: 290, distance: 121.0
click at [489, 290] on icon at bounding box center [487, 288] width 13 height 13
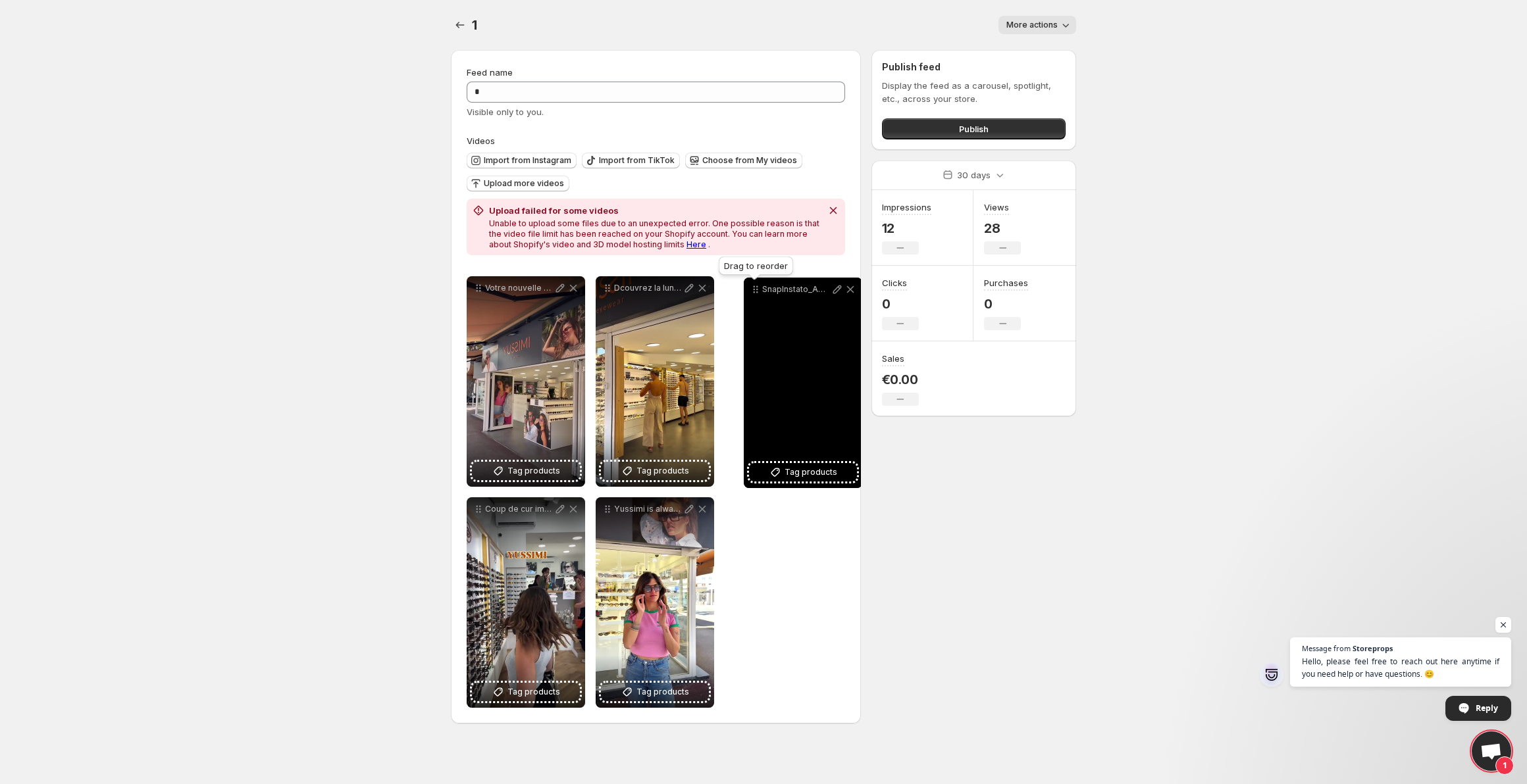
drag, startPoint x: 606, startPoint y: 286, endPoint x: 758, endPoint y: 288, distance: 152.0
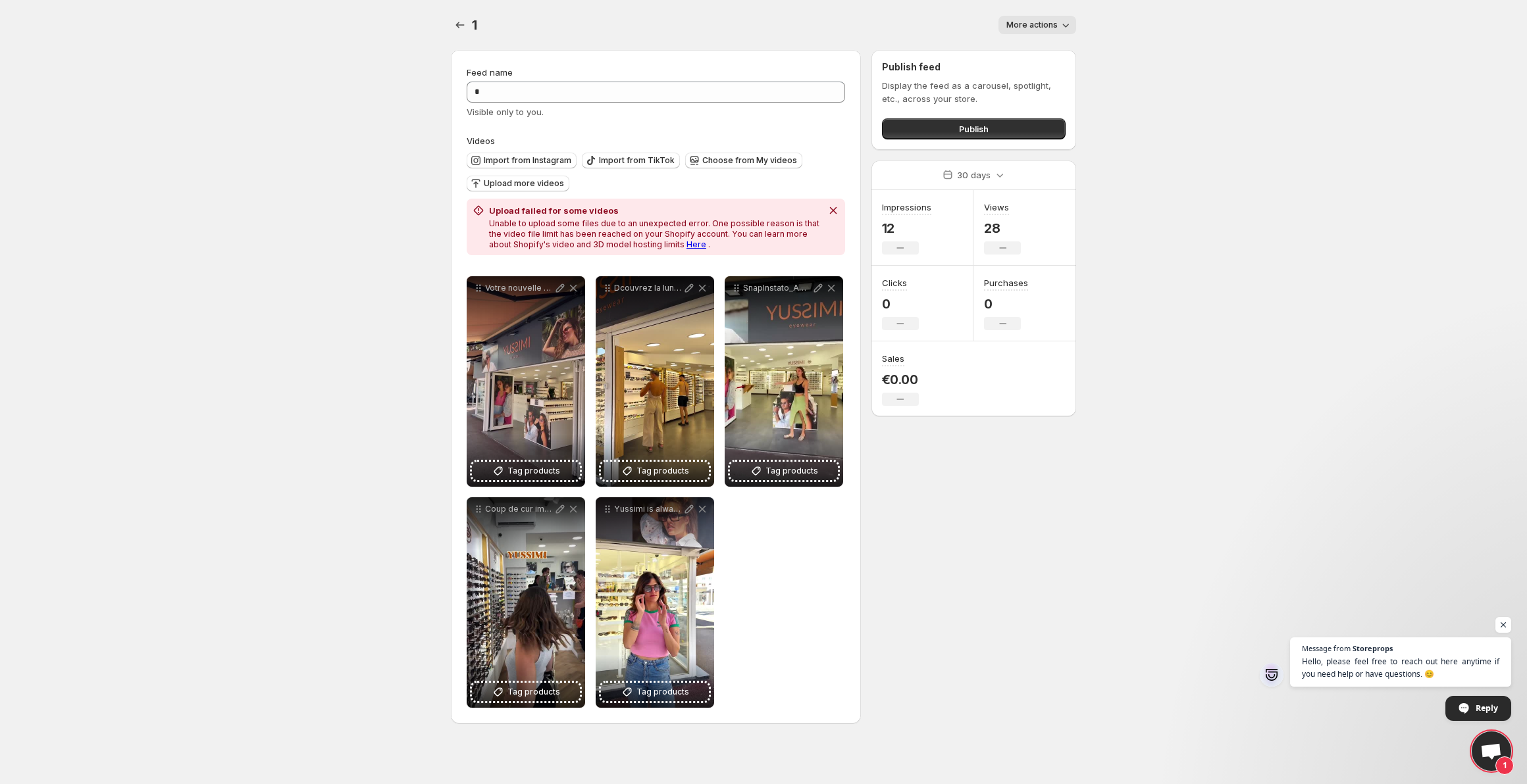
click at [905, 116] on div "Publish" at bounding box center [974, 126] width 184 height 27
click at [912, 121] on button "Publish" at bounding box center [974, 129] width 184 height 21
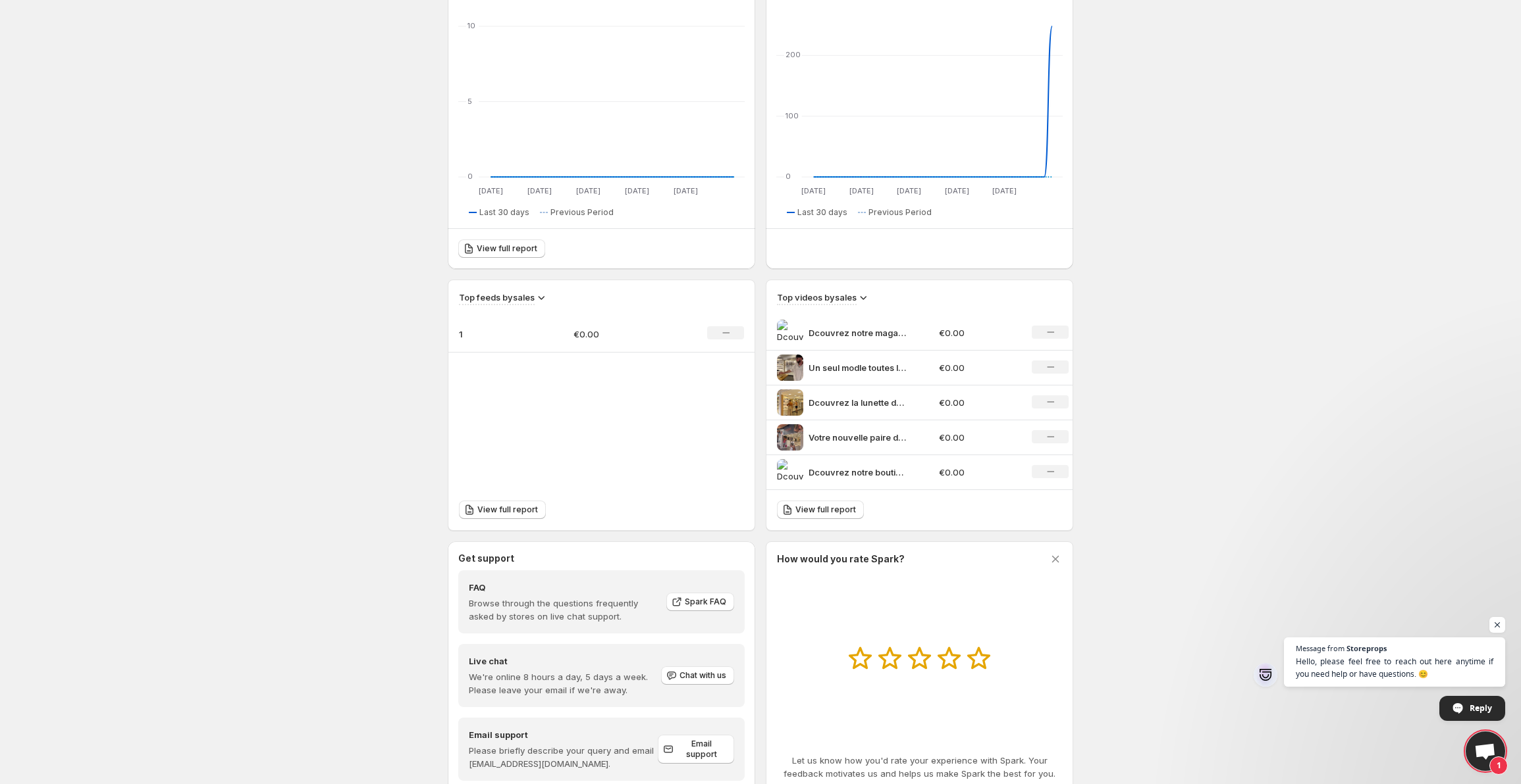
scroll to position [223, 0]
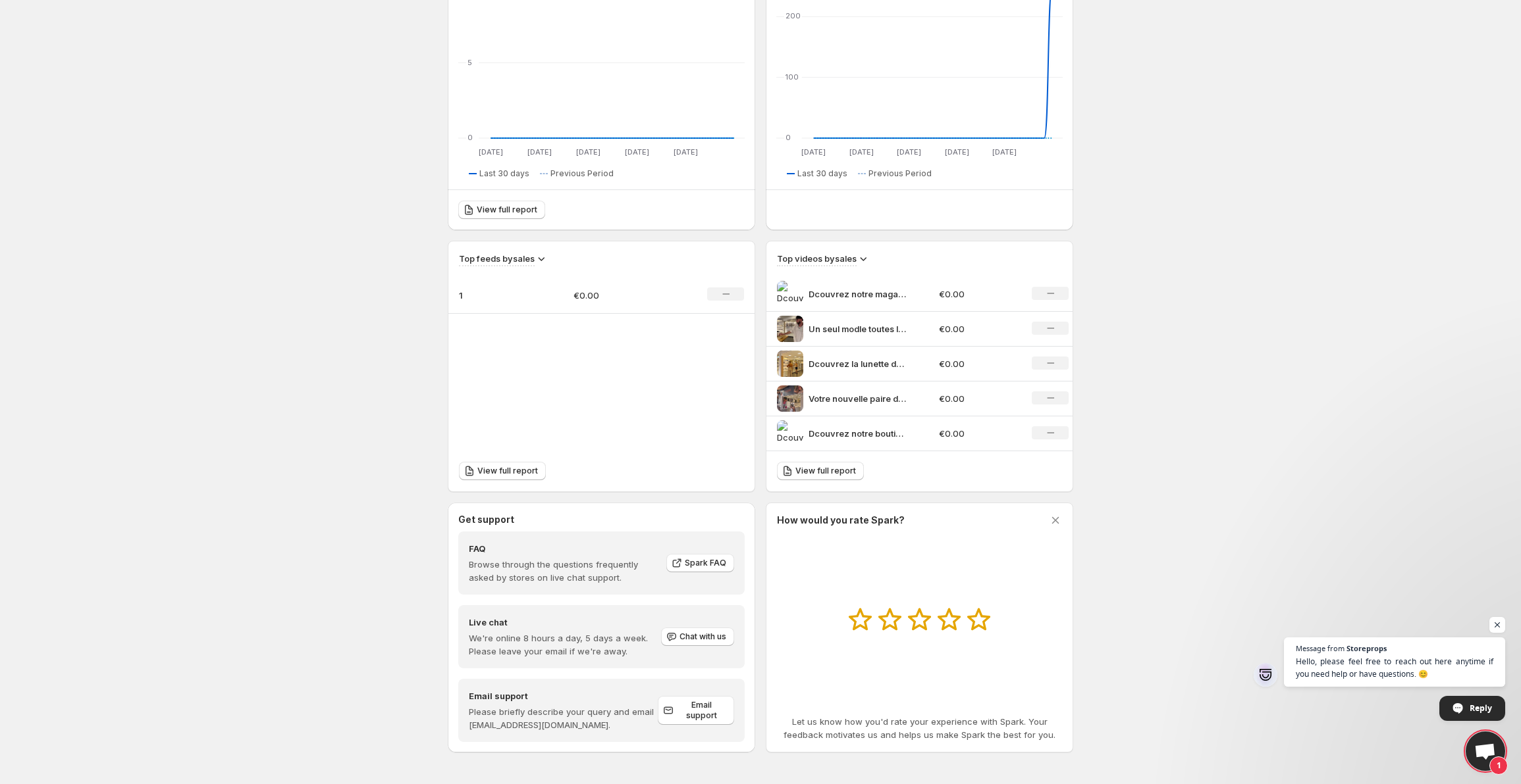
click at [521, 305] on td "1" at bounding box center [506, 295] width 115 height 37
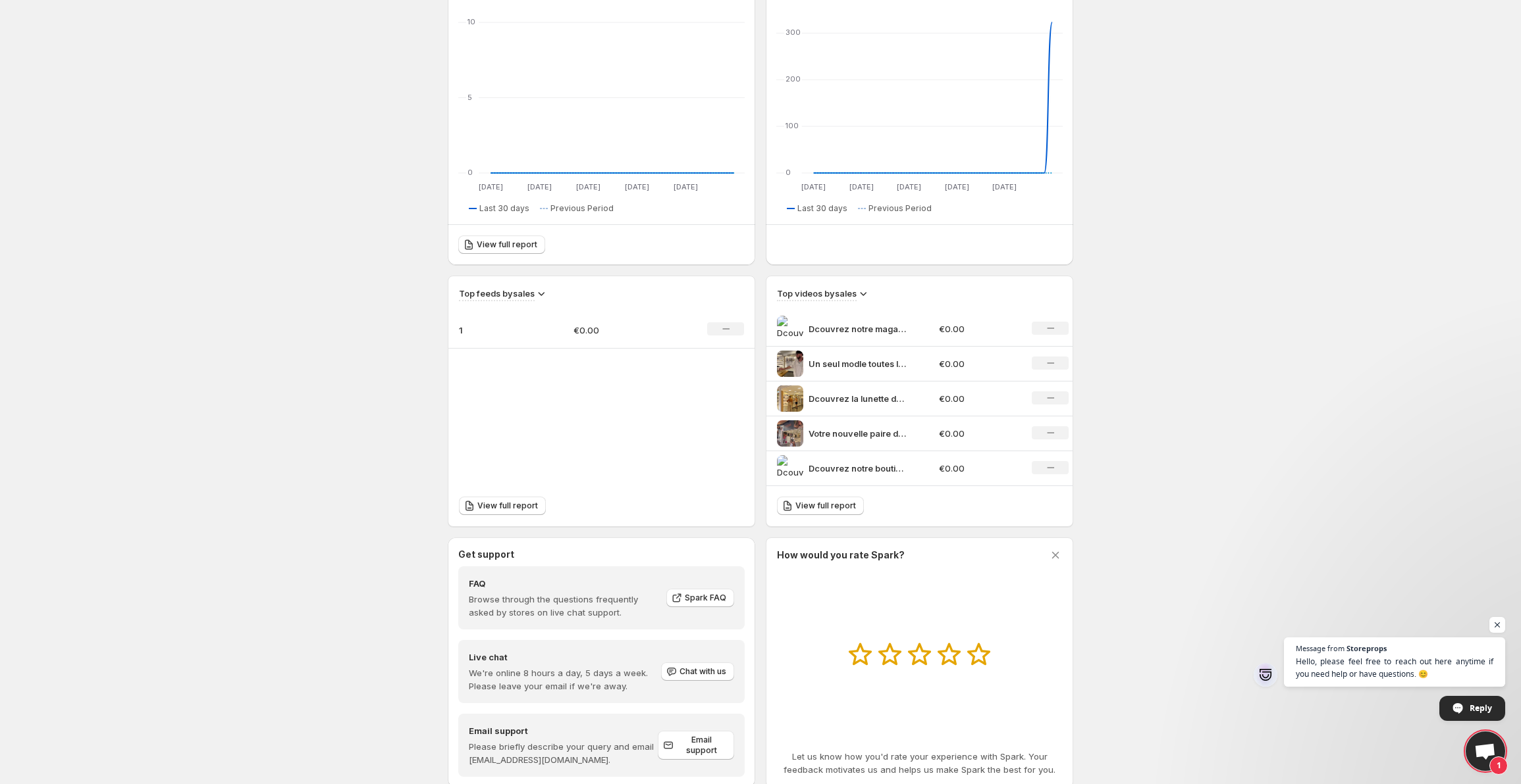
scroll to position [27, 0]
